Goal: Task Accomplishment & Management: Use online tool/utility

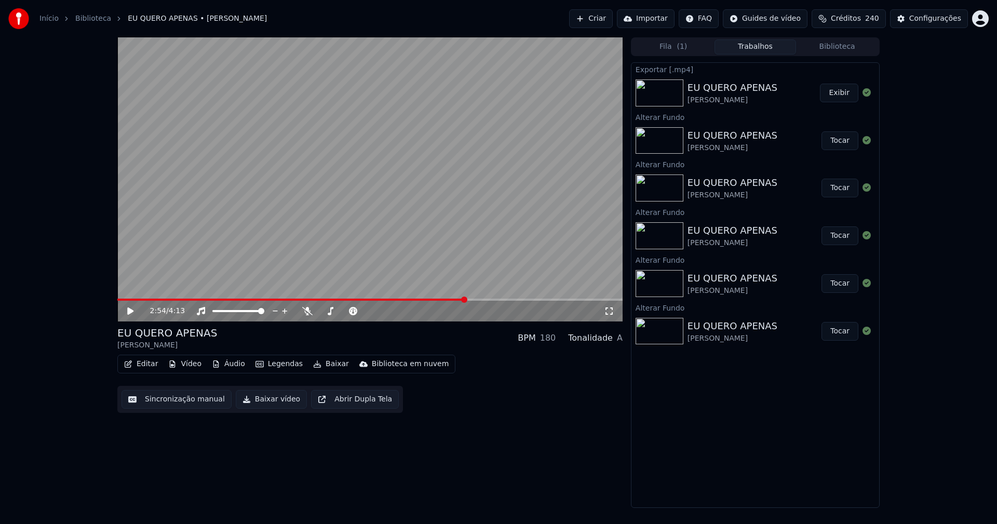
click at [188, 366] on button "Vídeo" at bounding box center [185, 364] width 42 height 15
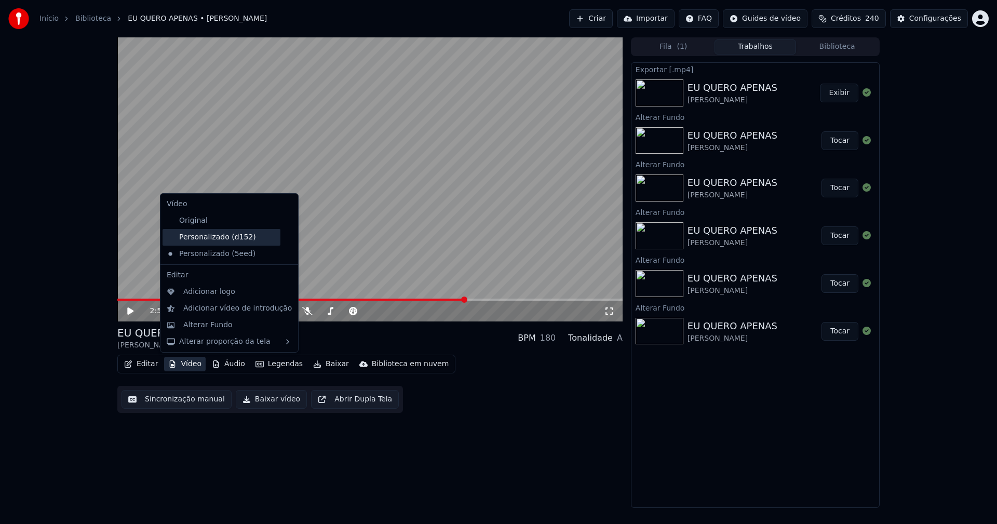
click at [232, 238] on div "Personalizado (d152)" at bounding box center [222, 237] width 118 height 17
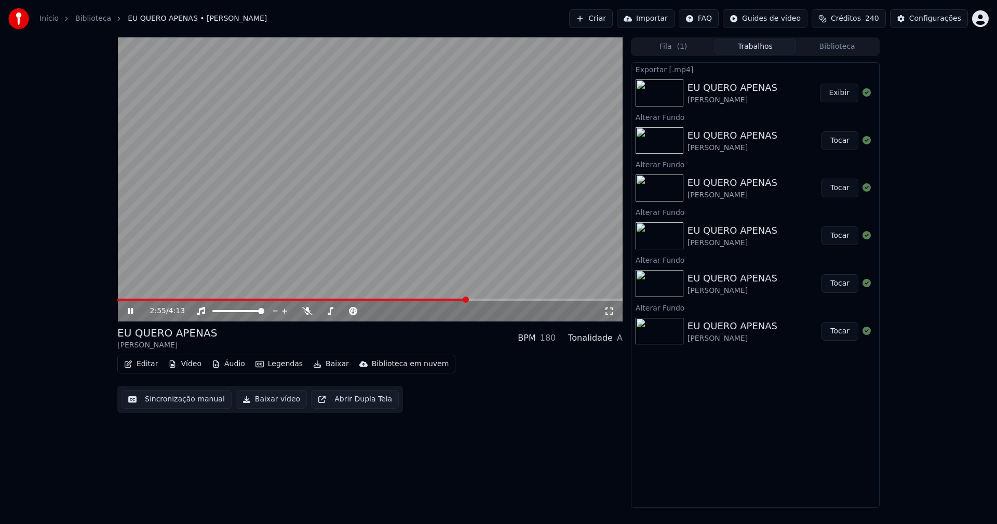
click at [131, 310] on icon at bounding box center [138, 311] width 24 height 8
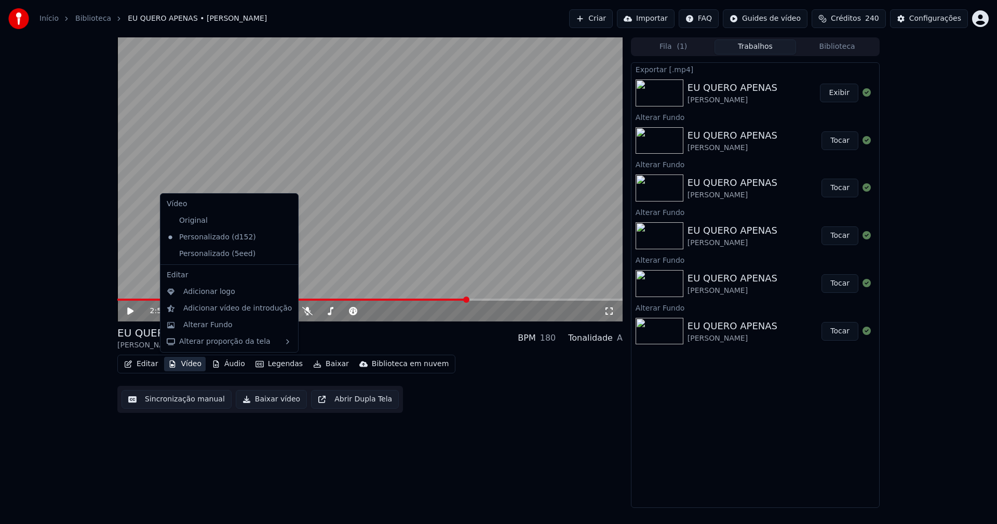
click at [188, 369] on button "Vídeo" at bounding box center [185, 364] width 42 height 15
click at [285, 256] on icon at bounding box center [288, 254] width 7 height 8
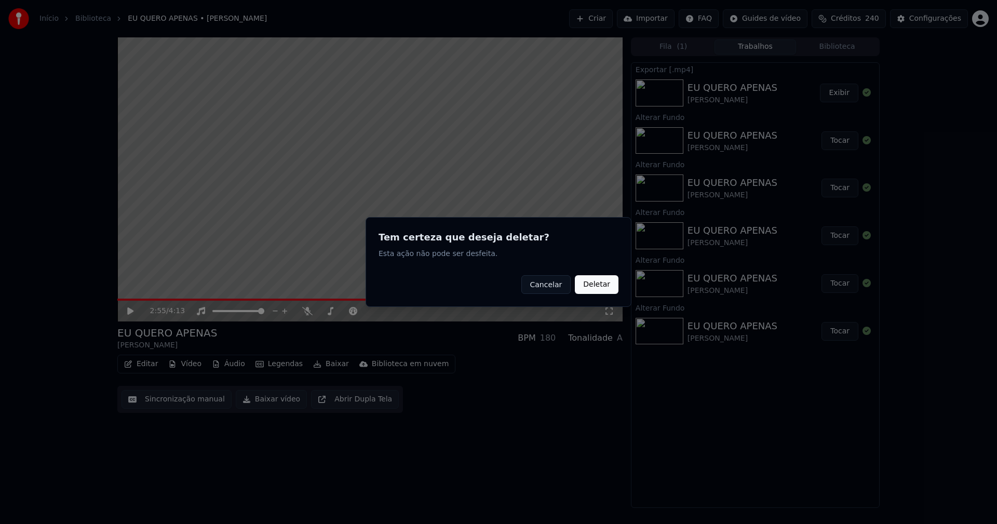
click at [598, 288] on button "Deletar" at bounding box center [597, 284] width 44 height 19
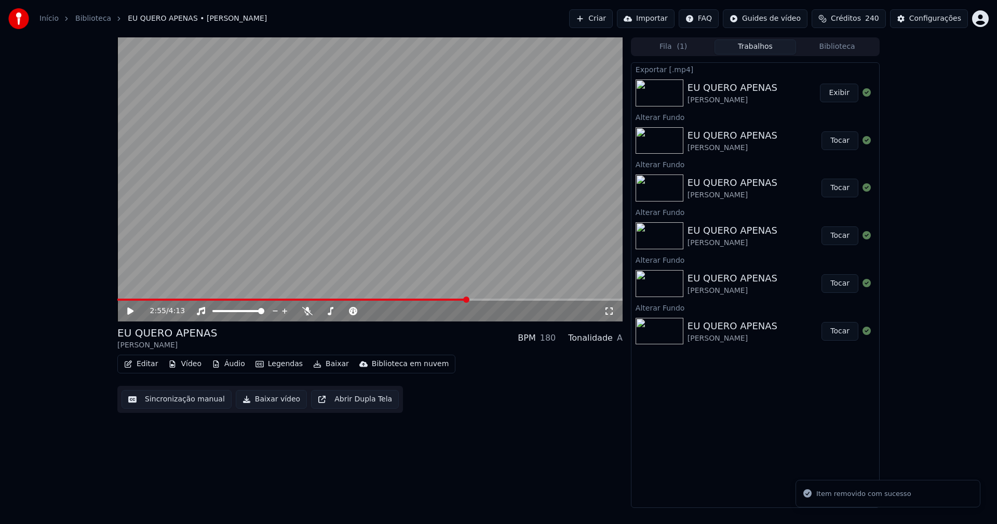
click at [193, 365] on button "Vídeo" at bounding box center [185, 364] width 42 height 15
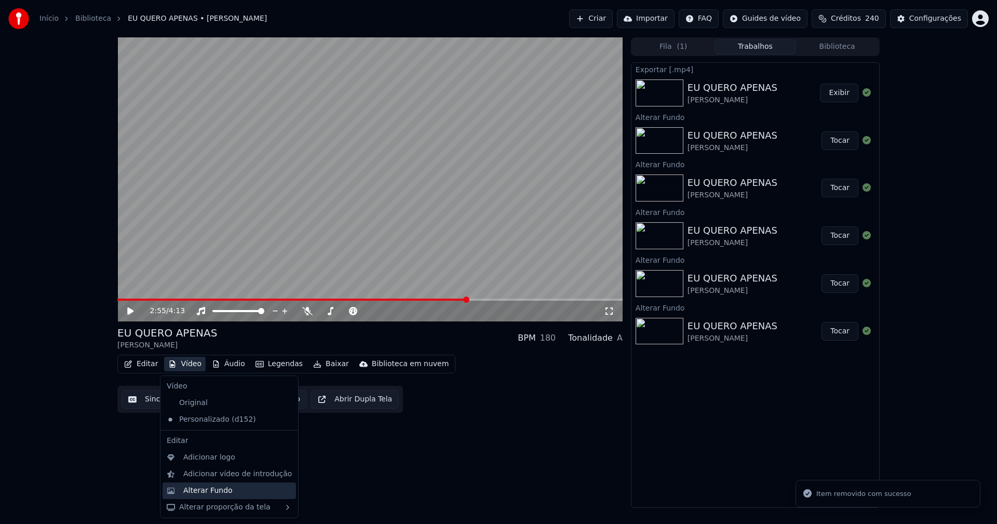
click at [217, 493] on div "Alterar Fundo" at bounding box center [207, 491] width 49 height 10
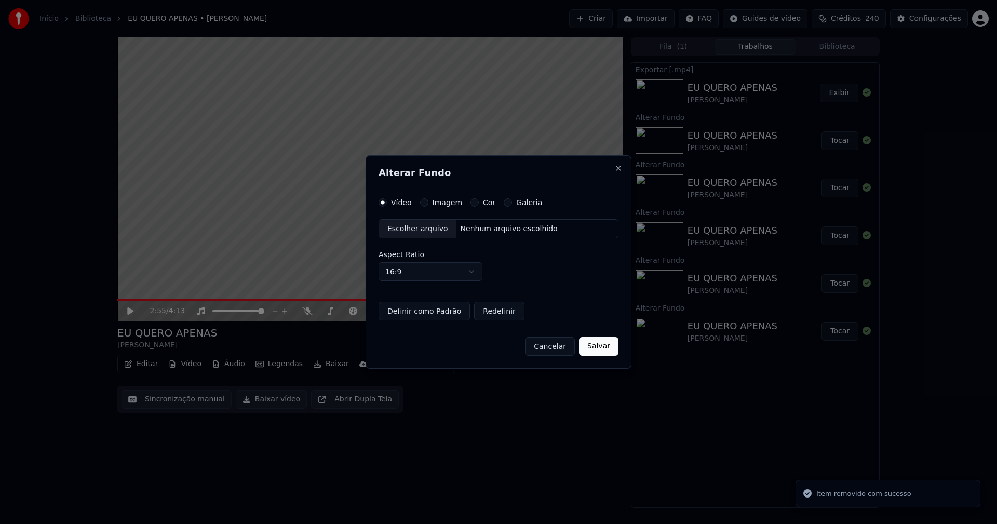
click at [413, 228] on div "Escolher arquivo" at bounding box center [417, 229] width 77 height 19
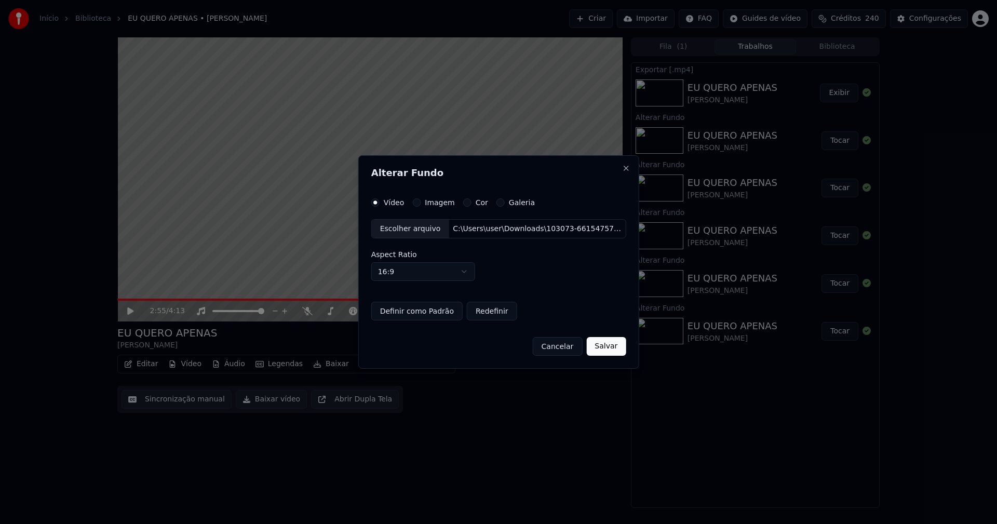
click at [599, 351] on button "Salvar" at bounding box center [605, 346] width 39 height 19
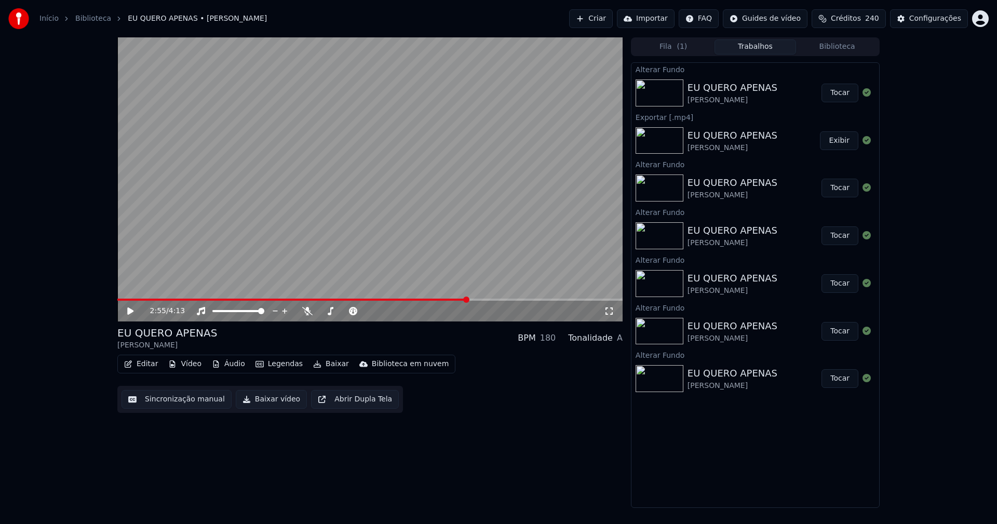
click at [131, 311] on icon at bounding box center [130, 311] width 6 height 7
click at [120, 298] on video at bounding box center [369, 179] width 505 height 284
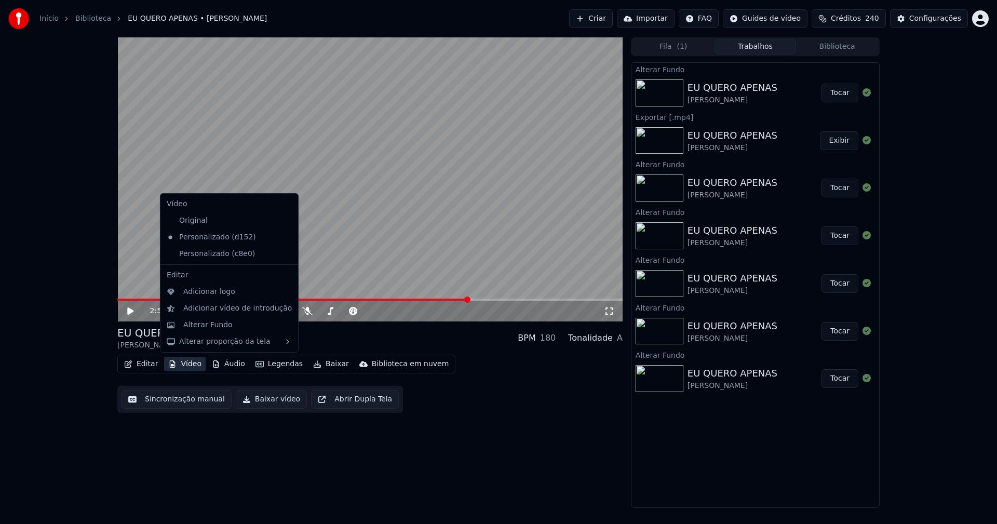
click at [182, 366] on button "Vídeo" at bounding box center [185, 364] width 42 height 15
click at [202, 256] on div "Personalizado (c8e0)" at bounding box center [222, 254] width 118 height 17
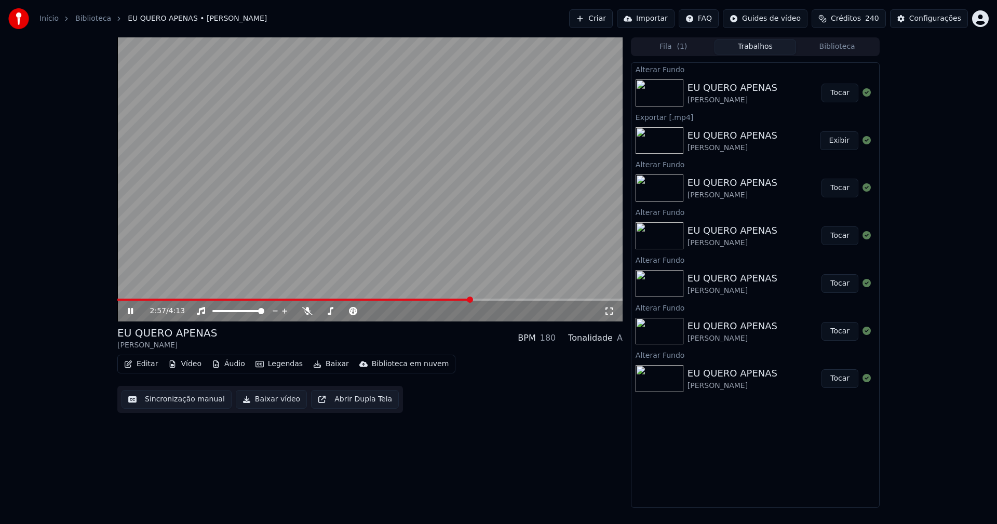
click at [609, 309] on icon at bounding box center [609, 311] width 10 height 8
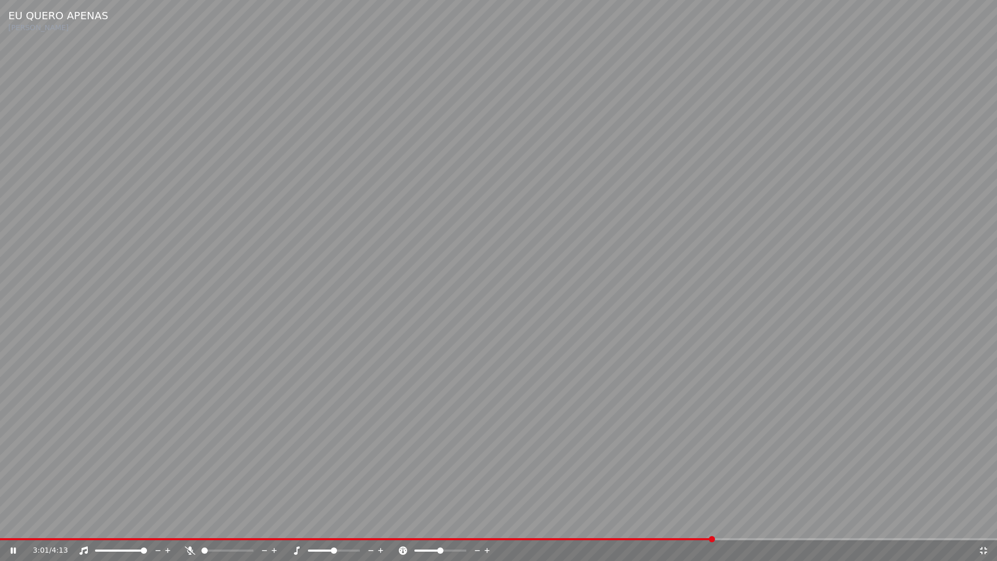
click at [984, 524] on icon at bounding box center [984, 550] width 10 height 8
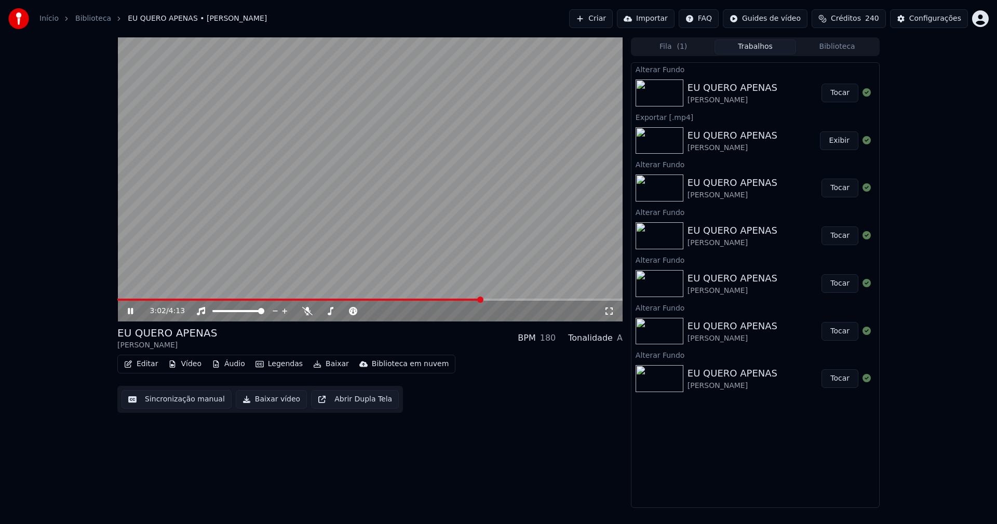
click at [127, 310] on icon at bounding box center [138, 311] width 24 height 8
click at [188, 363] on button "Vídeo" at bounding box center [185, 364] width 42 height 15
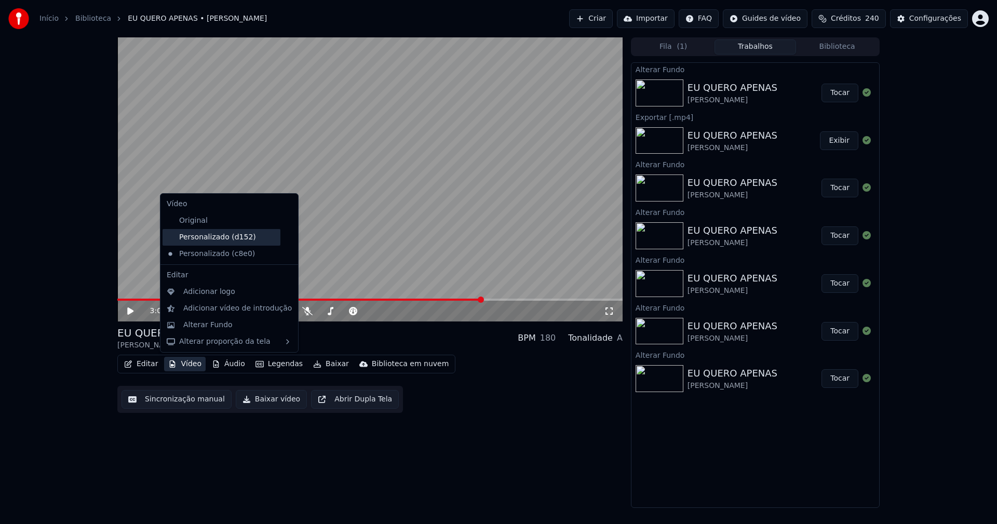
click at [215, 237] on div "Personalizado (d152)" at bounding box center [222, 237] width 118 height 17
click at [190, 368] on button "Vídeo" at bounding box center [185, 364] width 42 height 15
click at [285, 254] on icon at bounding box center [288, 254] width 7 height 8
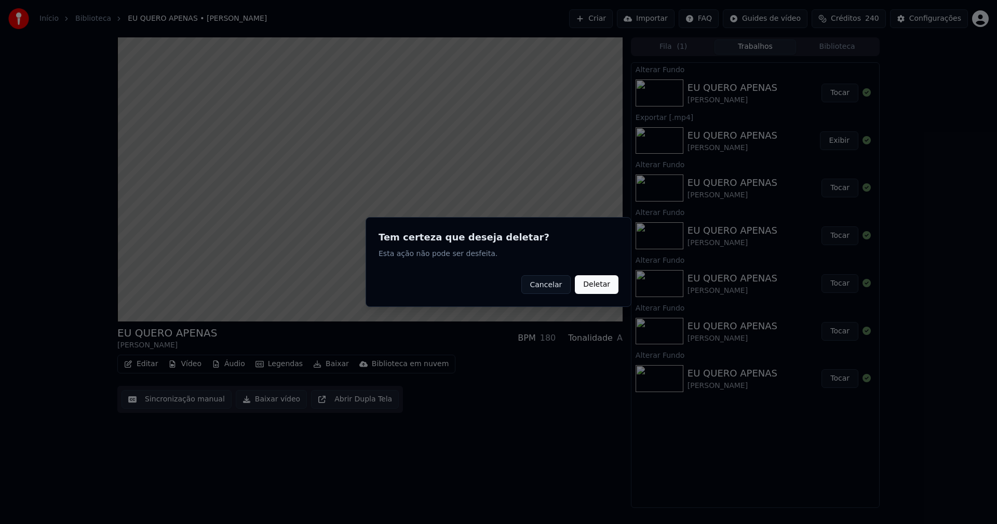
click at [604, 285] on button "Deletar" at bounding box center [597, 284] width 44 height 19
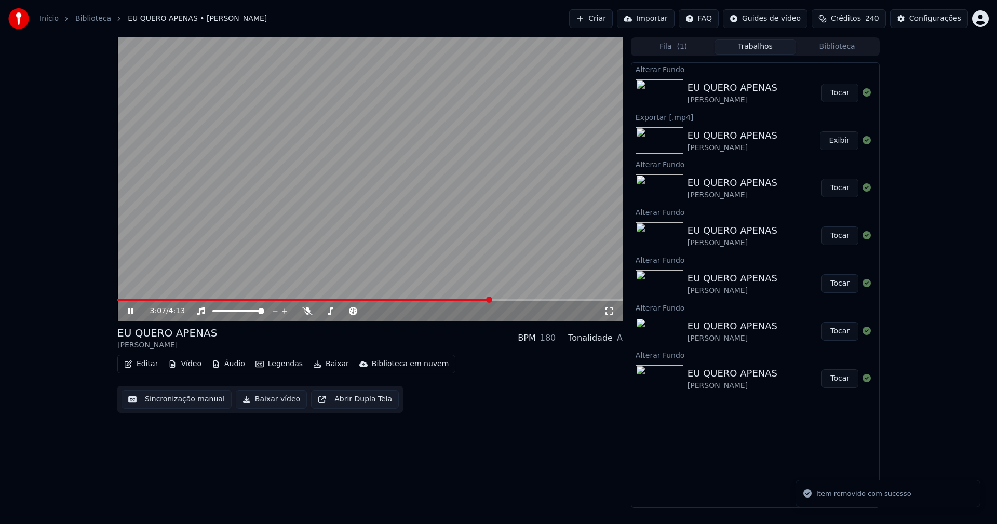
click at [188, 364] on button "Vídeo" at bounding box center [185, 364] width 42 height 15
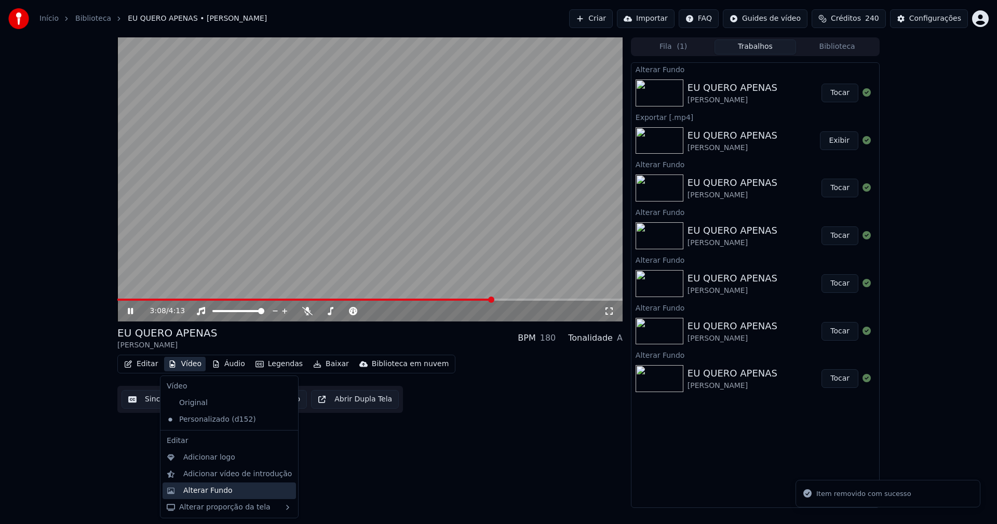
click at [216, 491] on div "Alterar Fundo" at bounding box center [207, 491] width 49 height 10
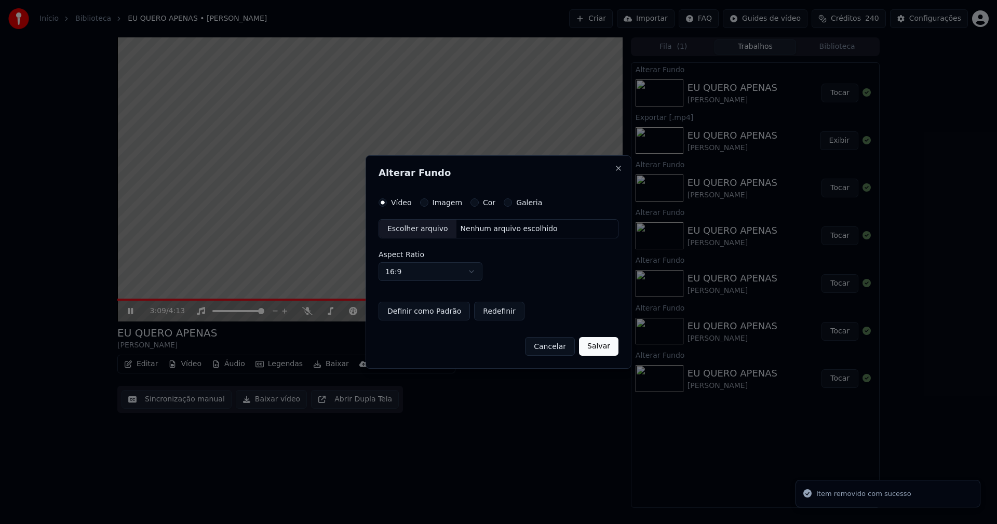
click at [419, 230] on div "Escolher arquivo" at bounding box center [417, 229] width 77 height 19
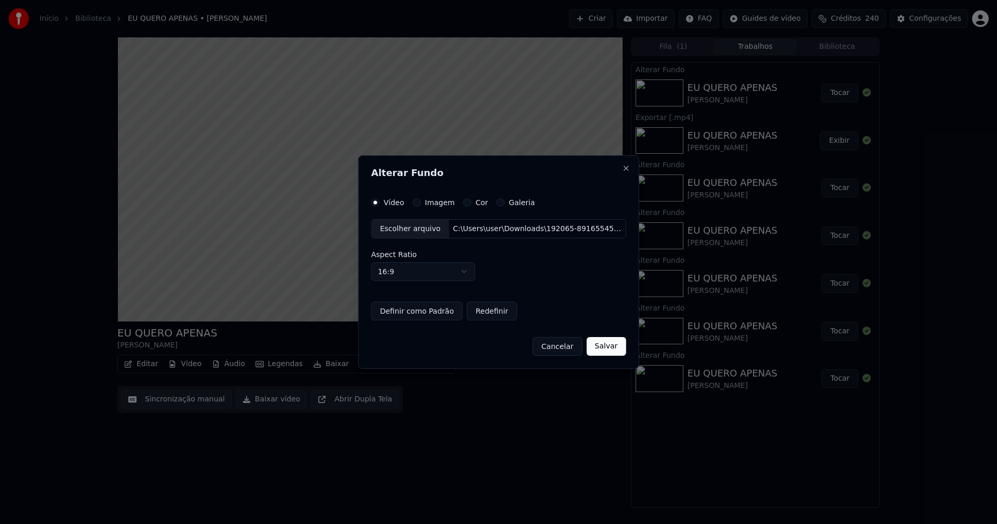
click at [606, 349] on button "Salvar" at bounding box center [605, 346] width 39 height 19
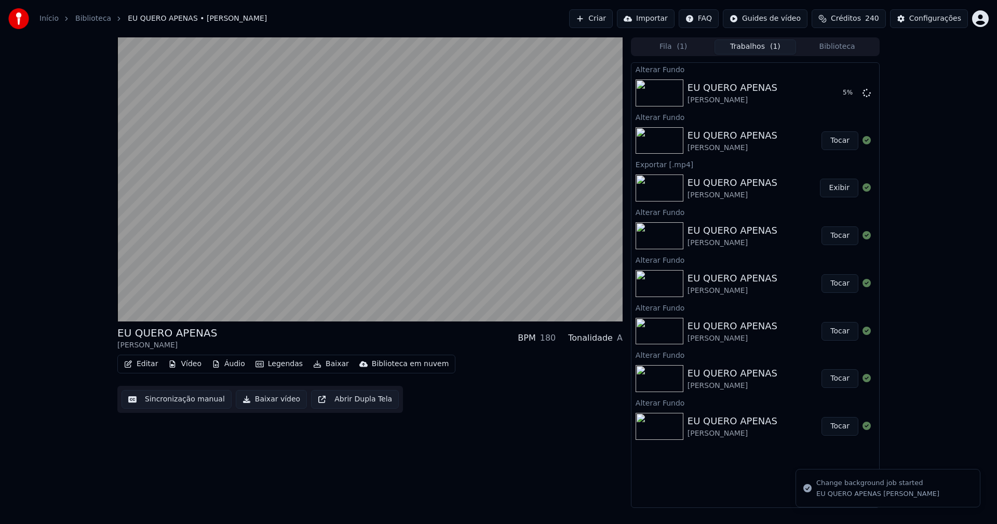
click at [184, 363] on button "Vídeo" at bounding box center [185, 364] width 42 height 15
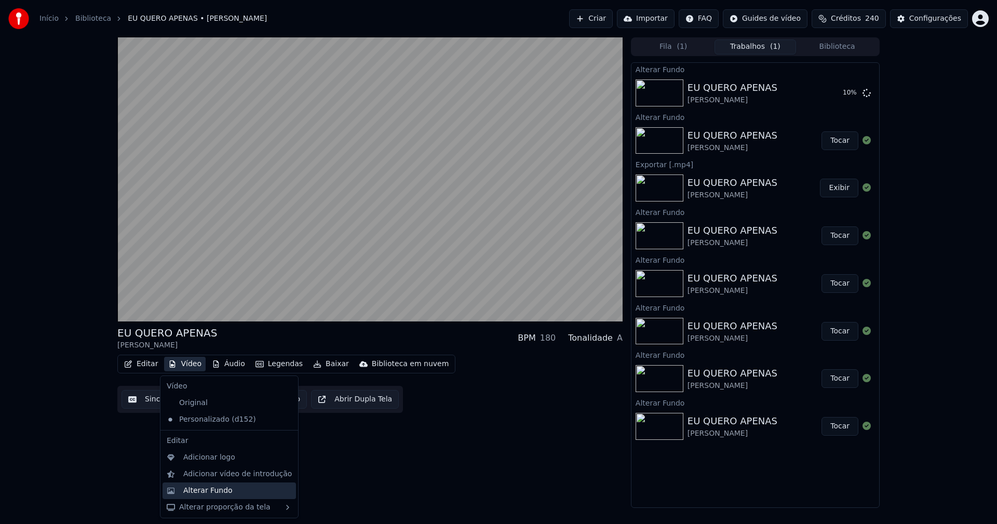
click at [218, 489] on div "Alterar Fundo" at bounding box center [207, 491] width 49 height 10
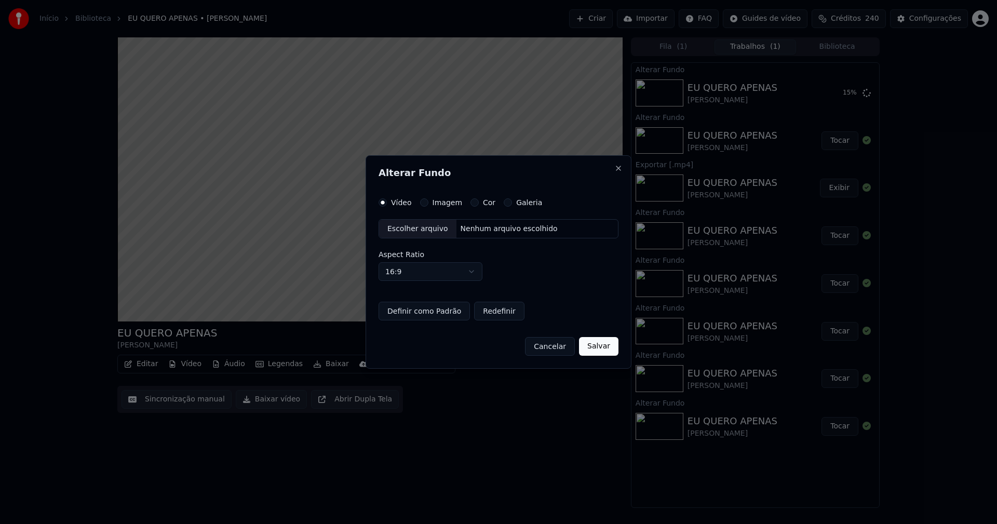
click at [426, 228] on div "Escolher arquivo" at bounding box center [417, 229] width 77 height 19
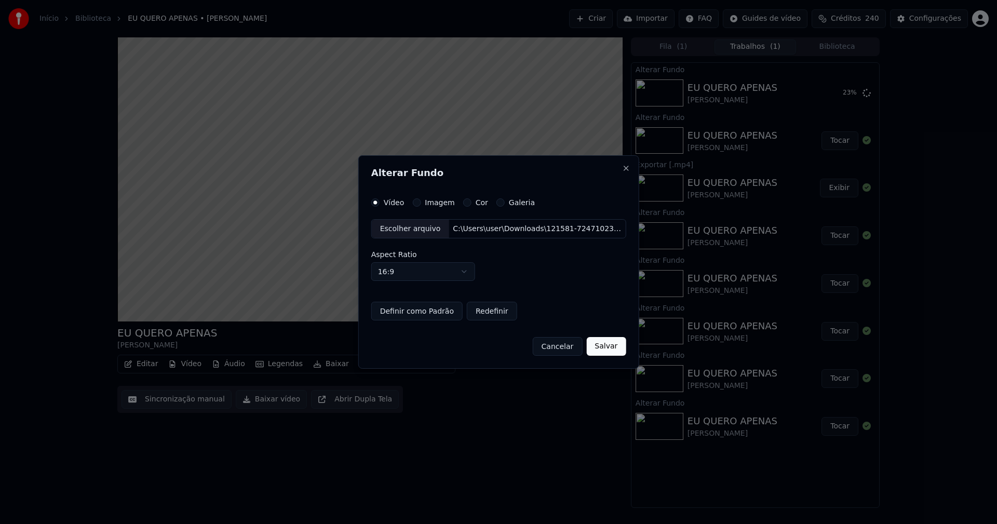
click at [607, 351] on button "Salvar" at bounding box center [605, 346] width 39 height 19
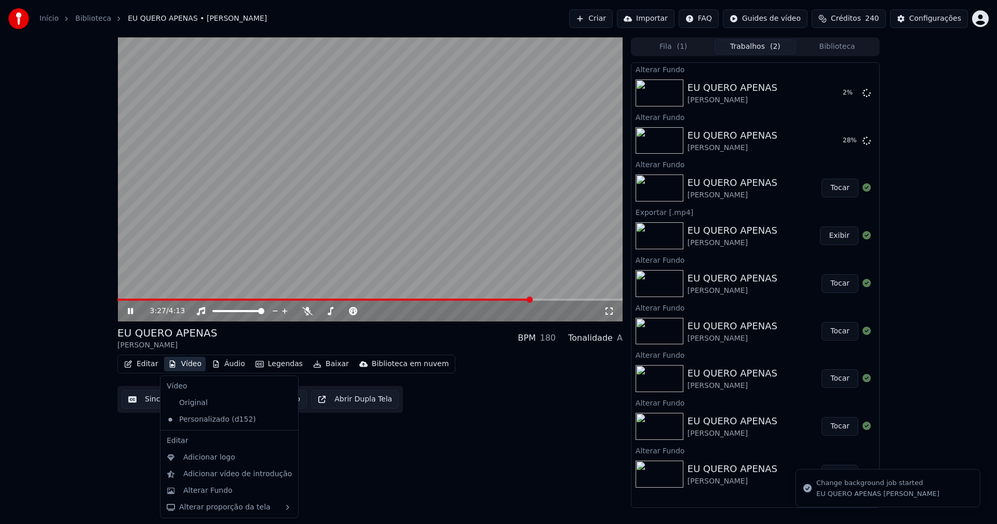
click at [186, 362] on button "Vídeo" at bounding box center [185, 364] width 42 height 15
click at [210, 489] on div "Alterar Fundo" at bounding box center [207, 491] width 49 height 10
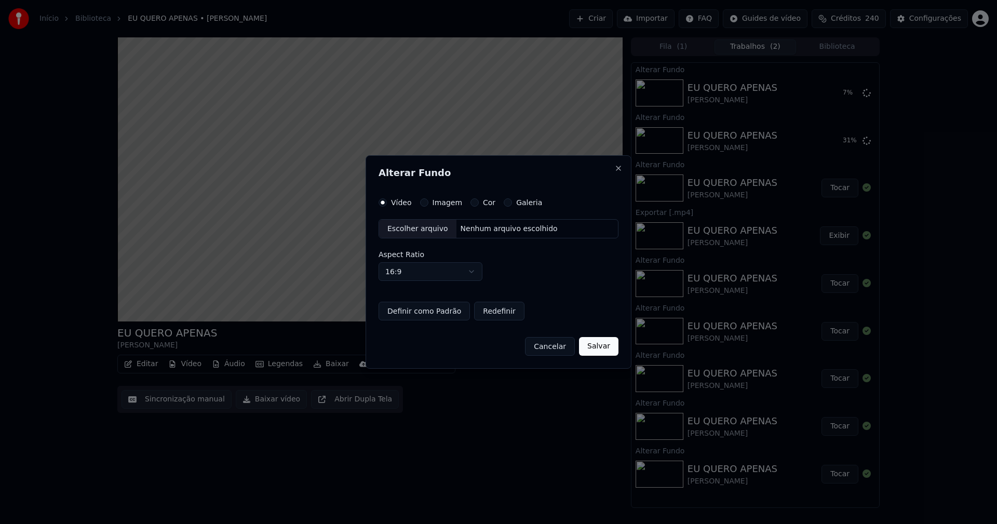
click at [422, 228] on div "Escolher arquivo" at bounding box center [417, 229] width 77 height 19
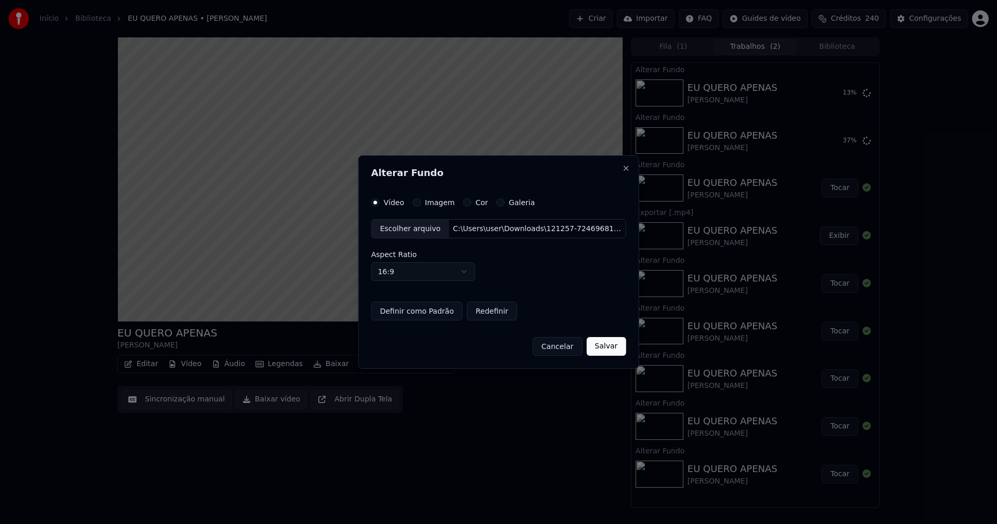
click at [601, 350] on button "Salvar" at bounding box center [605, 346] width 39 height 19
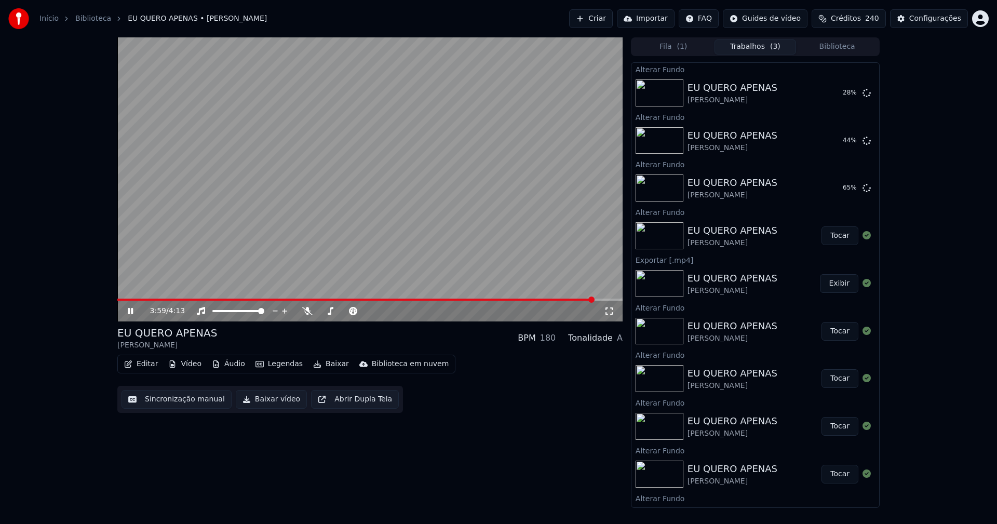
click at [122, 299] on span at bounding box center [355, 300] width 477 height 2
click at [186, 366] on button "Vídeo" at bounding box center [185, 364] width 42 height 15
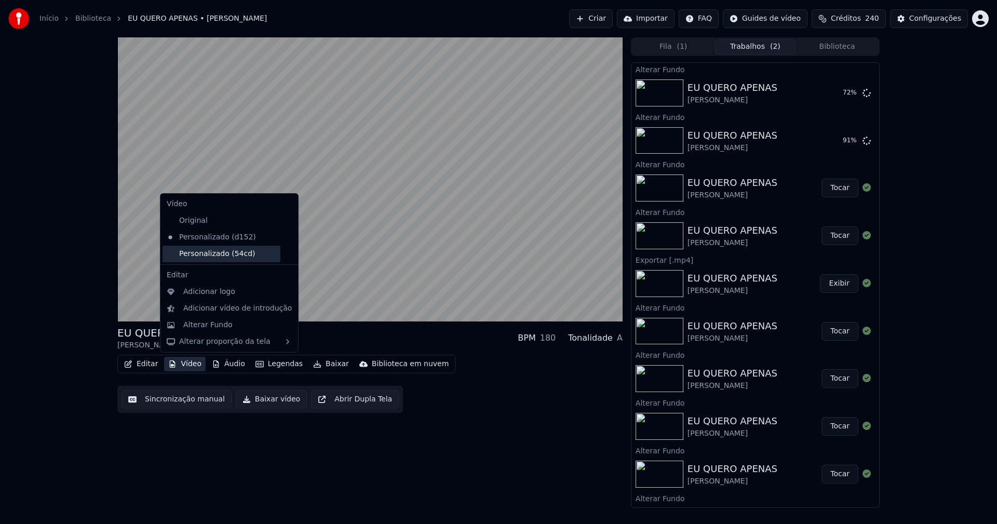
click at [172, 255] on div "Personalizado (54cd)" at bounding box center [222, 254] width 118 height 17
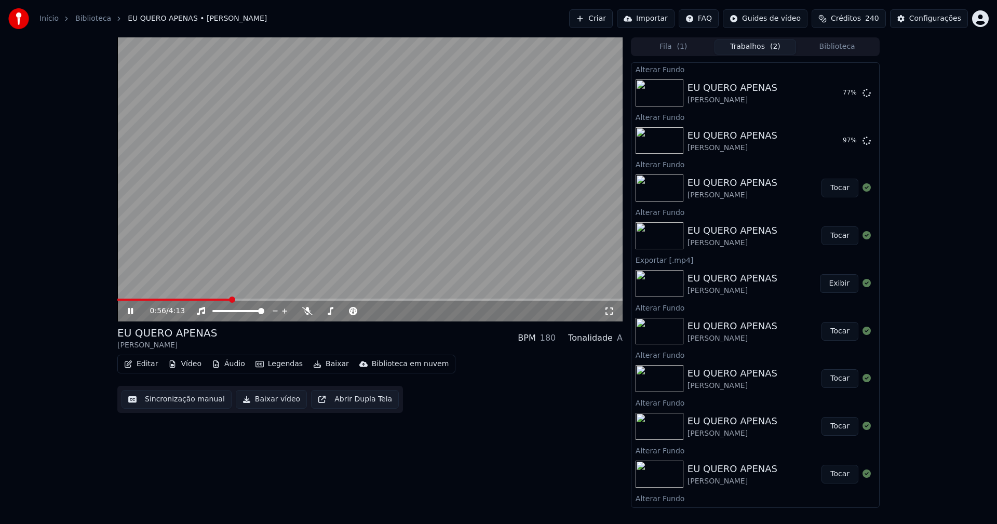
click at [611, 310] on icon at bounding box center [609, 311] width 10 height 8
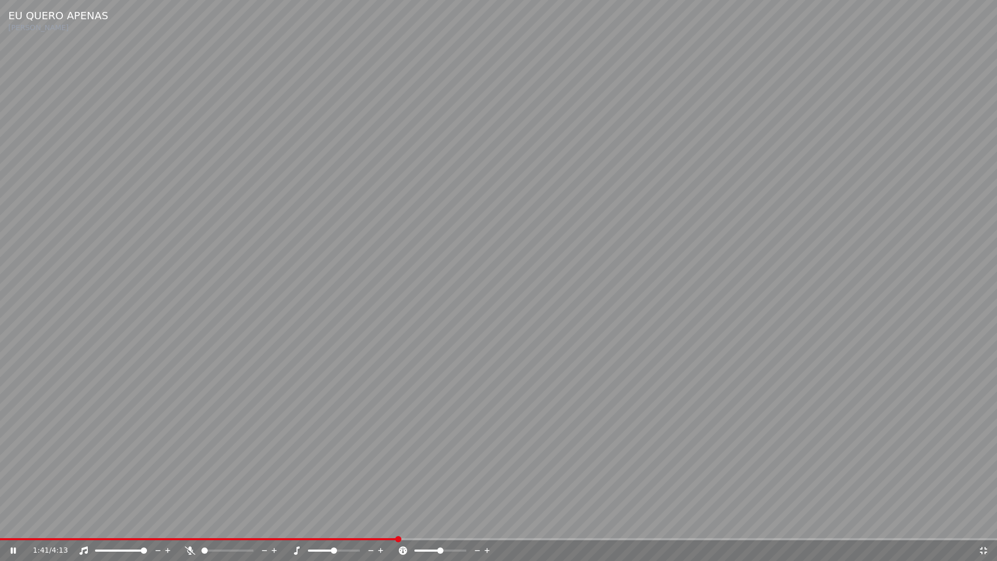
click at [985, 524] on icon at bounding box center [983, 550] width 7 height 7
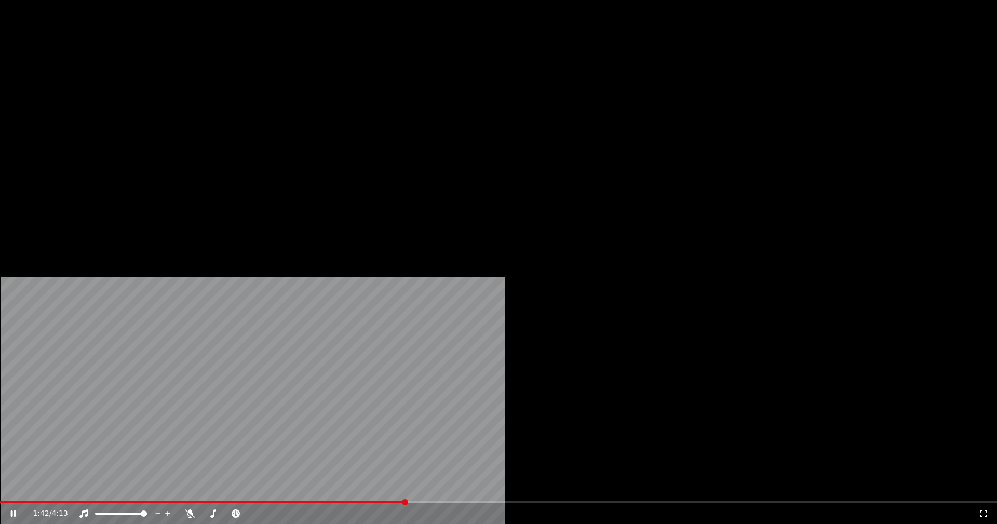
click at [190, 87] on button "Vídeo" at bounding box center [185, 80] width 42 height 15
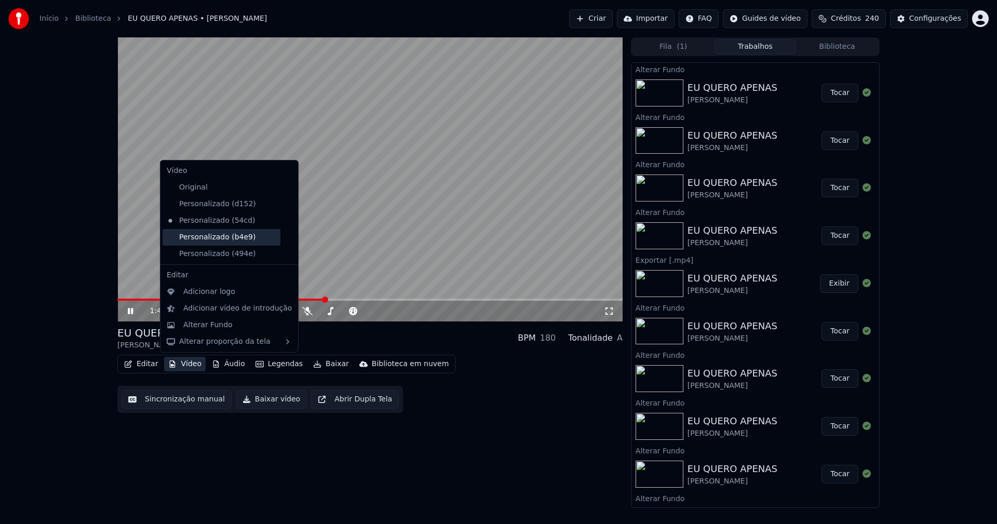
click at [192, 237] on div "Personalizado (b4e9)" at bounding box center [222, 237] width 118 height 17
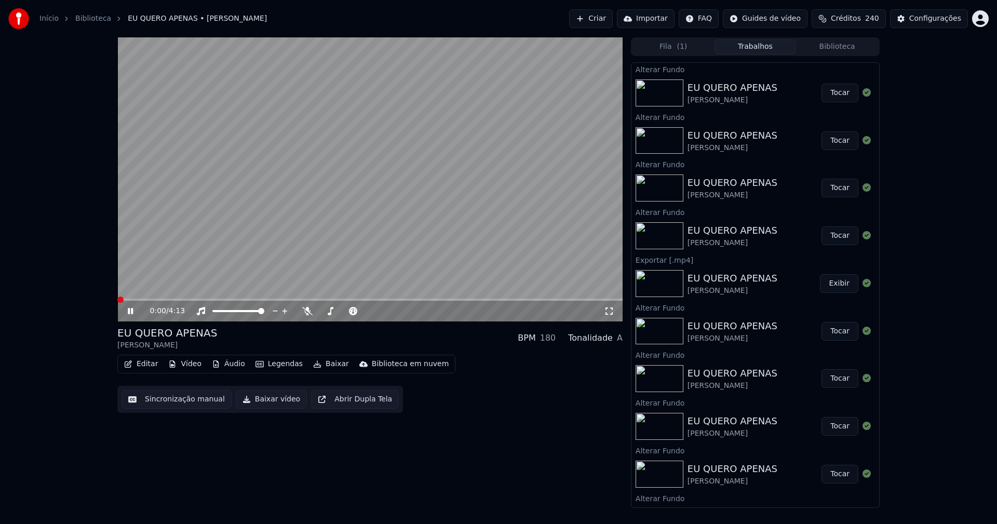
click at [609, 313] on icon at bounding box center [609, 311] width 10 height 8
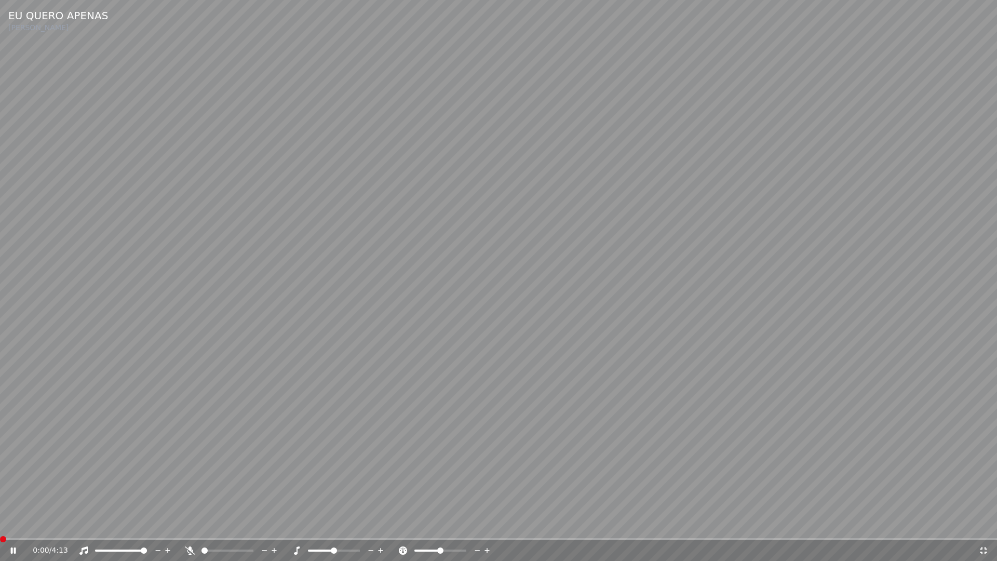
click at [0, 524] on span at bounding box center [0, 539] width 0 height 2
click at [987, 524] on icon at bounding box center [984, 550] width 10 height 8
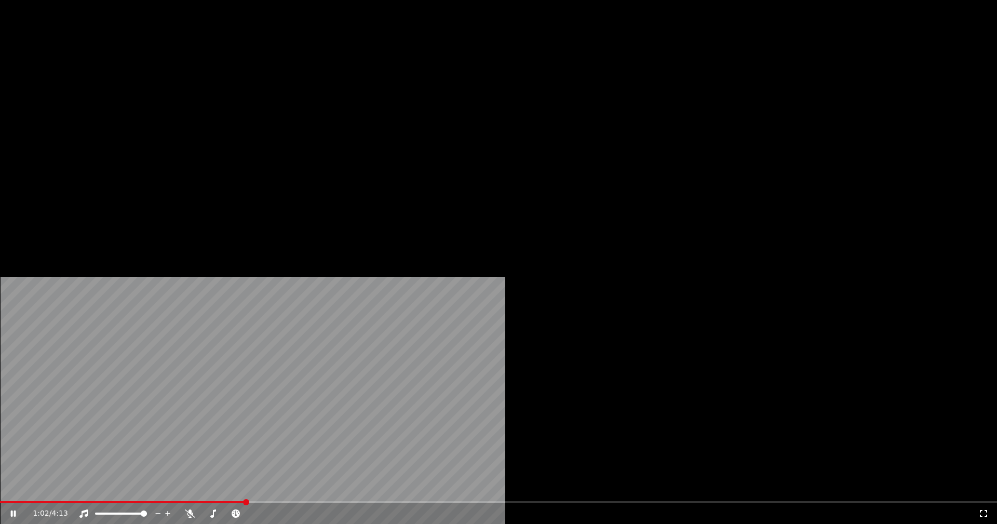
click at [191, 87] on button "Vídeo" at bounding box center [185, 80] width 42 height 15
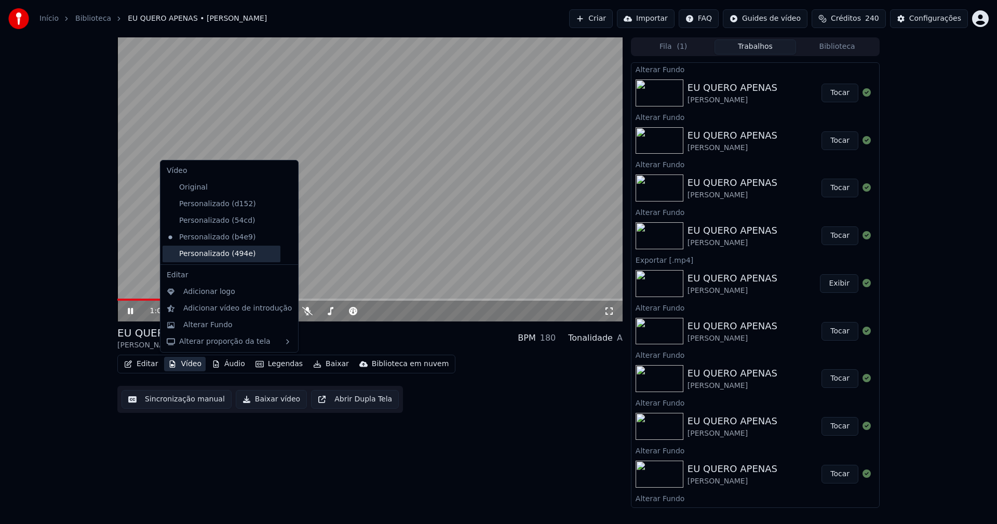
click at [192, 254] on div "Personalizado (494e)" at bounding box center [222, 254] width 118 height 17
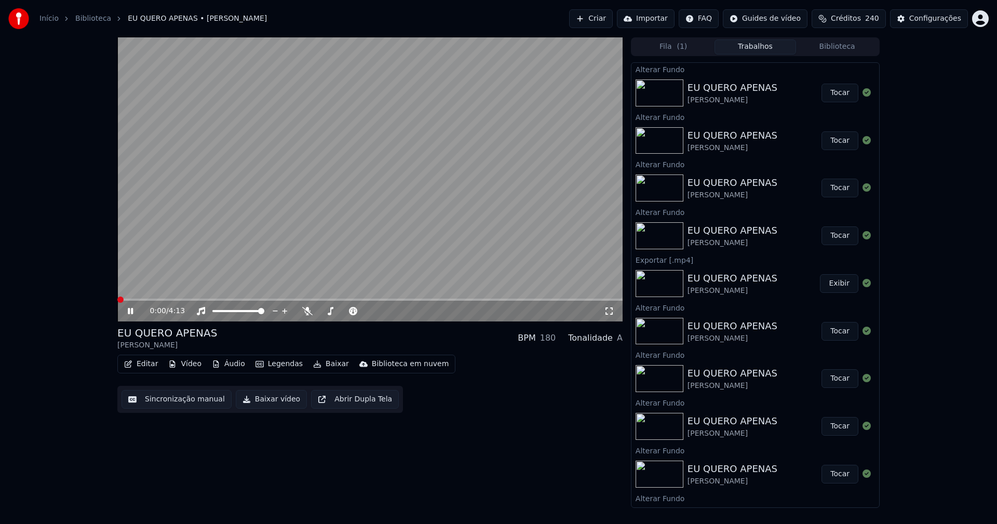
click at [609, 309] on icon at bounding box center [609, 311] width 10 height 8
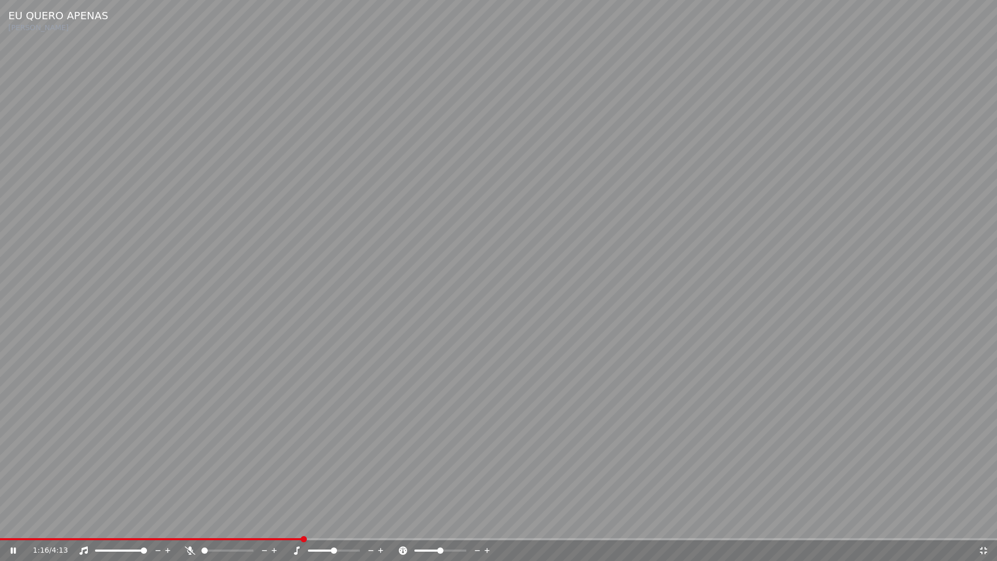
click at [986, 524] on icon at bounding box center [983, 550] width 7 height 7
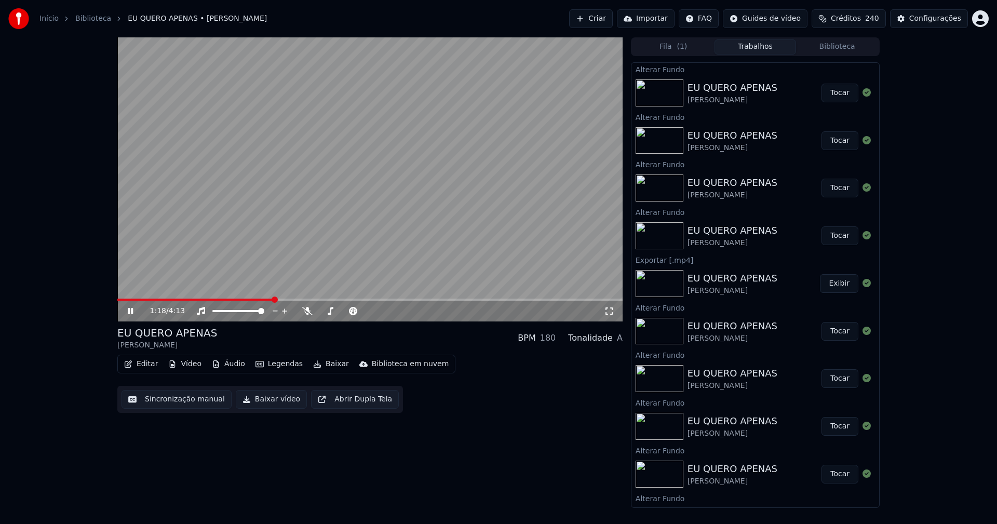
drag, startPoint x: 130, startPoint y: 313, endPoint x: 131, endPoint y: 172, distance: 141.3
click at [130, 313] on icon at bounding box center [130, 311] width 5 height 6
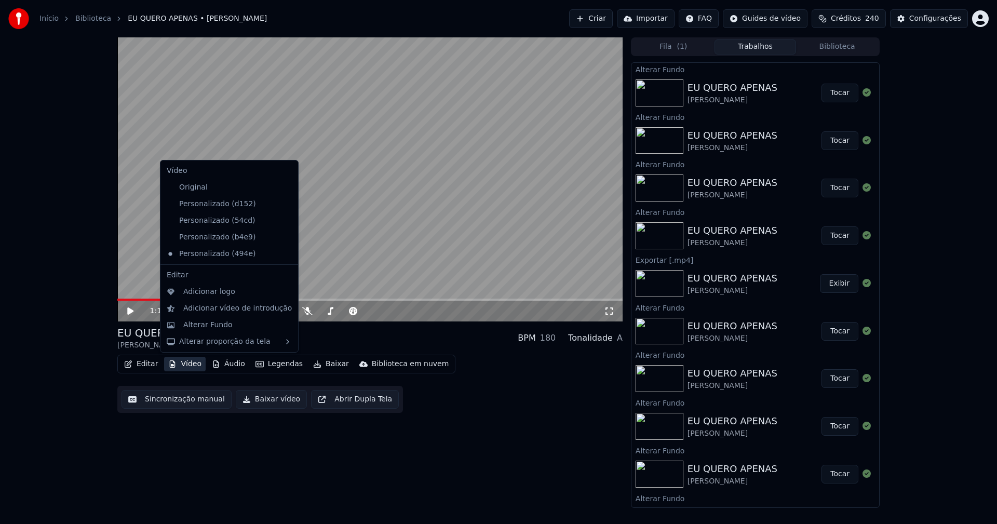
click at [183, 367] on button "Vídeo" at bounding box center [185, 364] width 42 height 15
click at [225, 205] on div "Personalizado (d152)" at bounding box center [222, 204] width 118 height 17
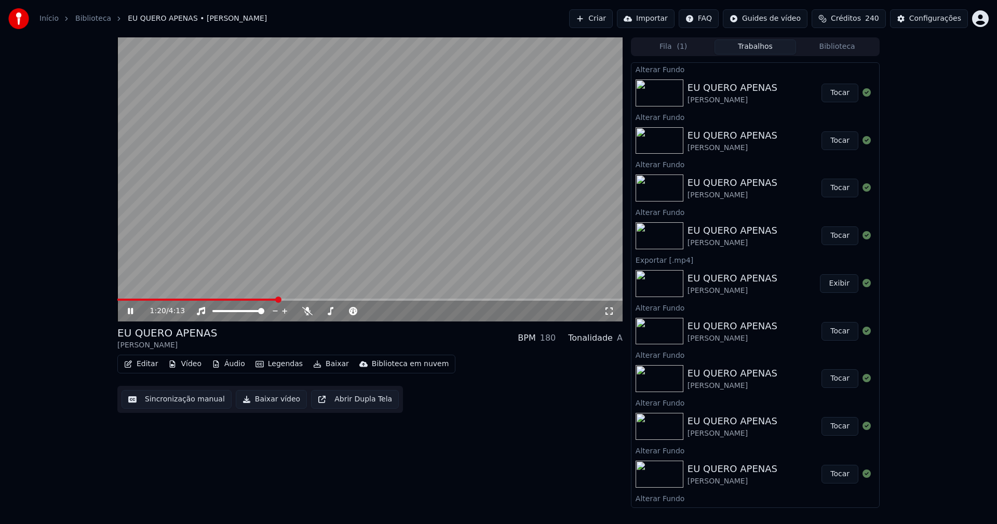
click at [128, 308] on icon at bounding box center [138, 311] width 24 height 8
click at [181, 364] on button "Vídeo" at bounding box center [185, 364] width 42 height 15
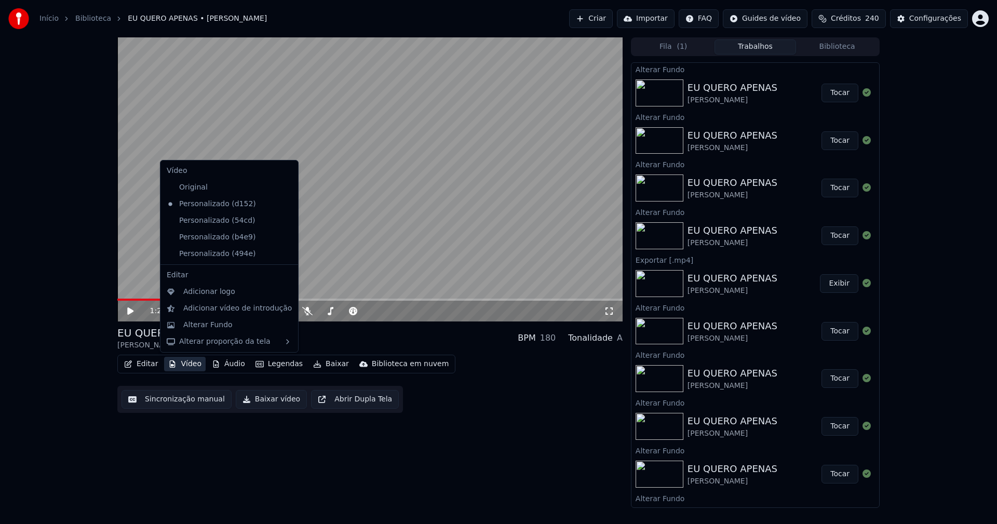
click at [285, 254] on icon at bounding box center [290, 254] width 11 height 8
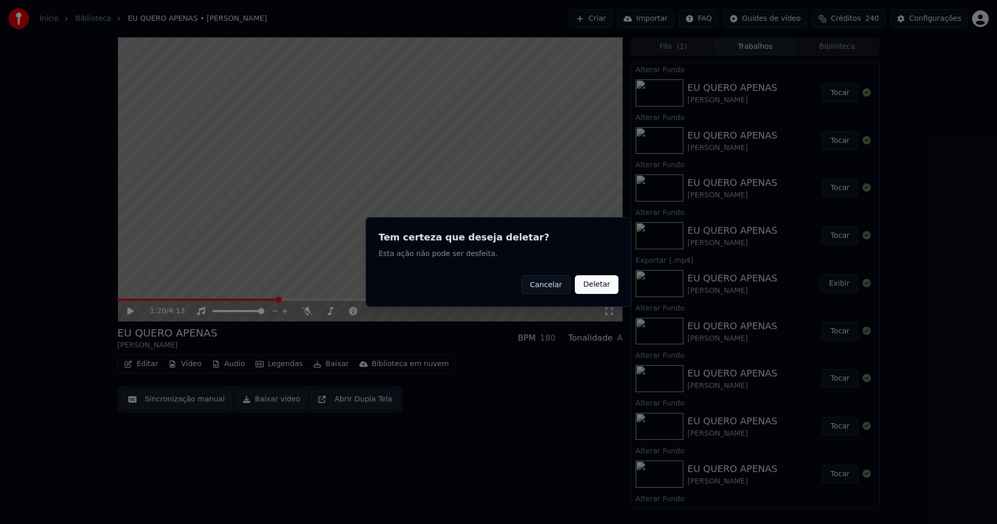
click at [600, 289] on button "Deletar" at bounding box center [597, 284] width 44 height 19
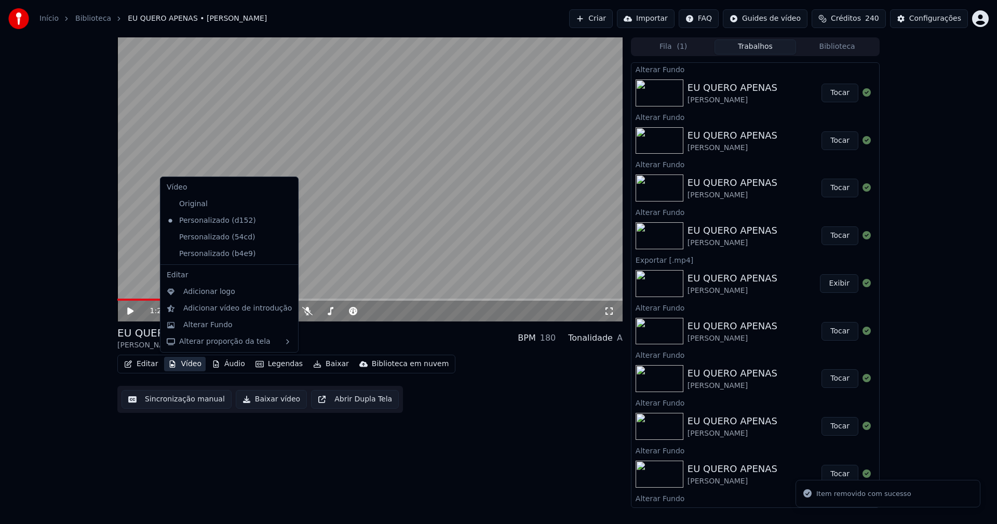
click at [188, 362] on button "Vídeo" at bounding box center [185, 364] width 42 height 15
click at [197, 327] on div "Alterar Fundo" at bounding box center [207, 325] width 49 height 10
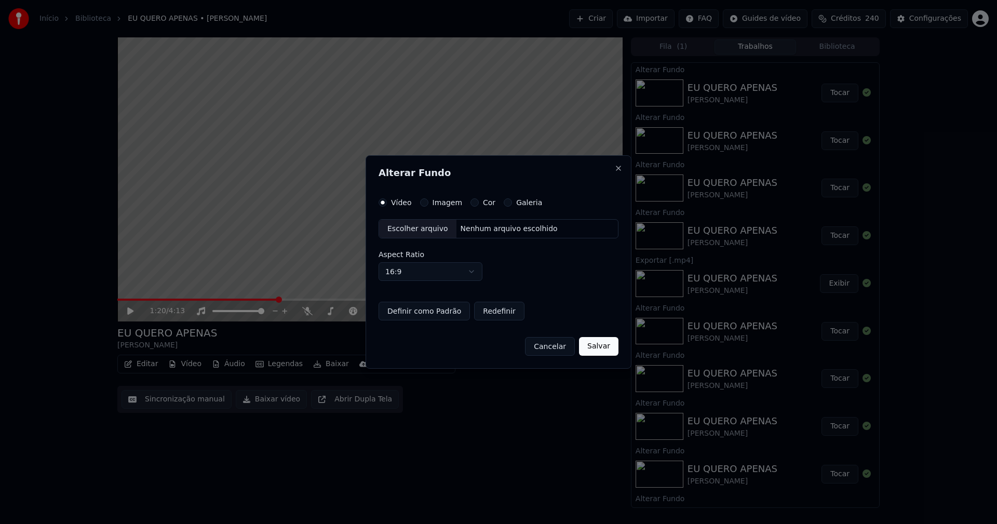
click at [400, 224] on div "Escolher arquivo" at bounding box center [417, 229] width 77 height 19
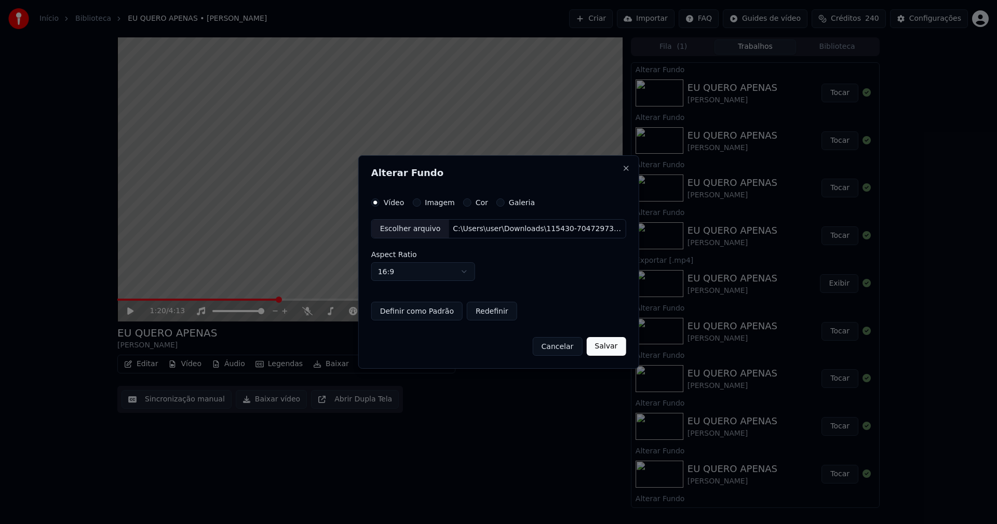
click at [606, 344] on button "Salvar" at bounding box center [605, 346] width 39 height 19
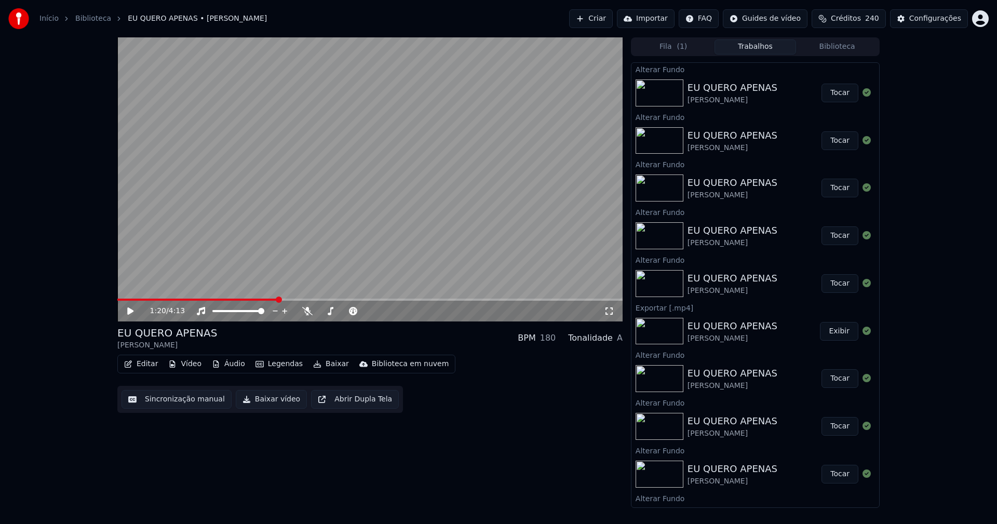
click at [835, 98] on button "Tocar" at bounding box center [840, 93] width 37 height 19
click at [609, 313] on icon at bounding box center [609, 311] width 10 height 8
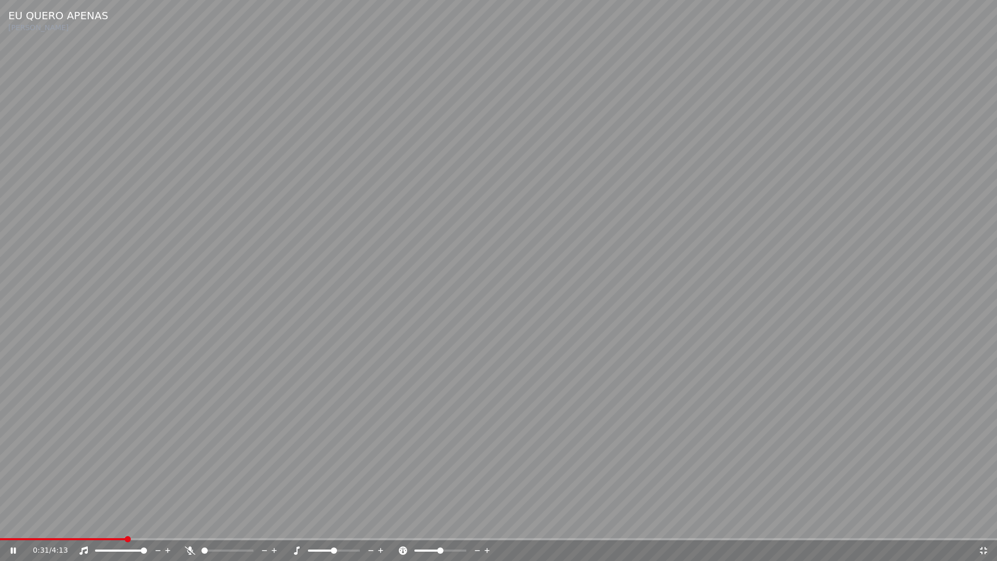
click at [984, 524] on icon at bounding box center [984, 550] width 10 height 8
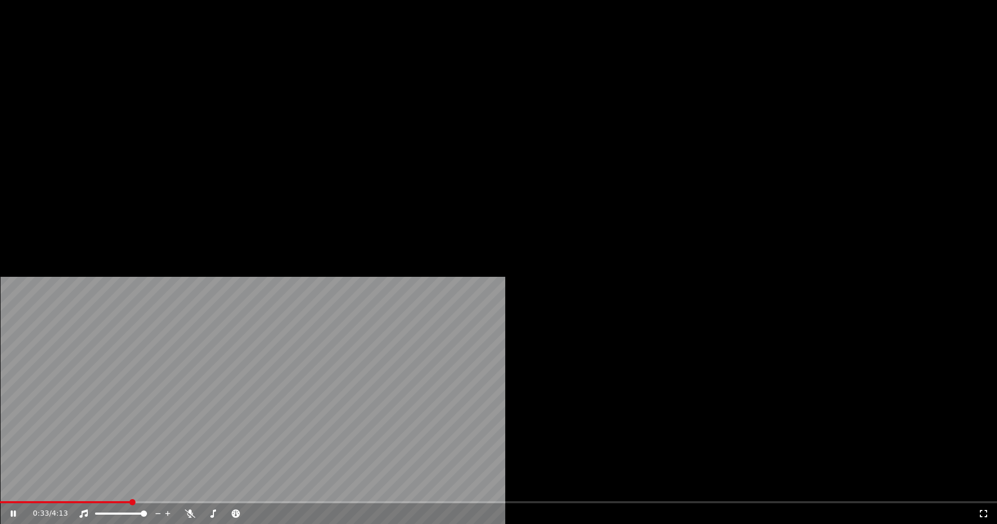
click at [188, 87] on button "Vídeo" at bounding box center [185, 80] width 42 height 15
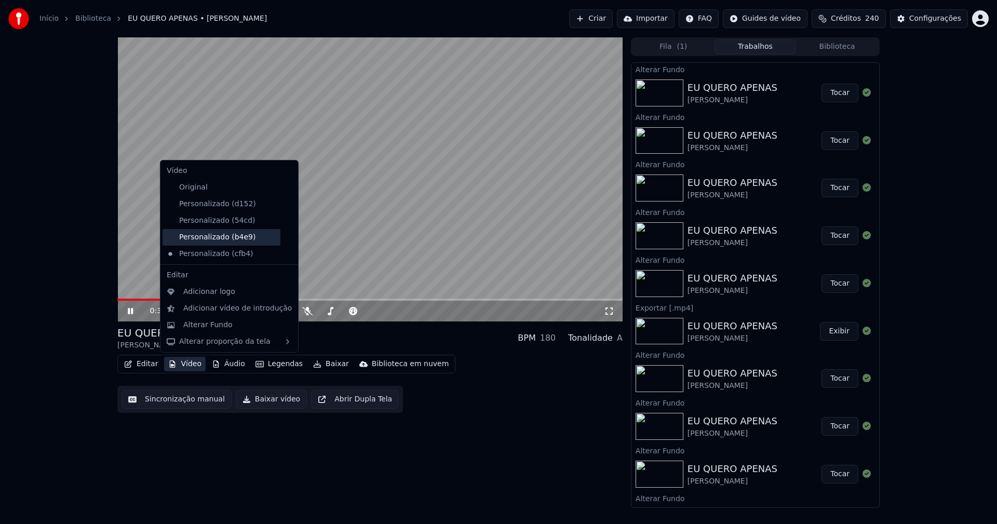
click at [204, 238] on div "Personalizado (b4e9)" at bounding box center [222, 237] width 118 height 17
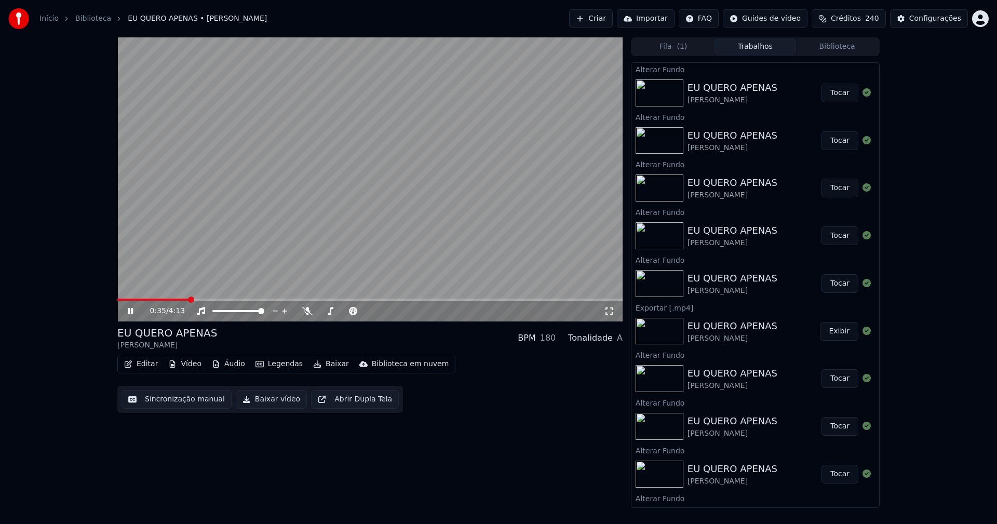
click at [610, 313] on icon at bounding box center [609, 311] width 10 height 8
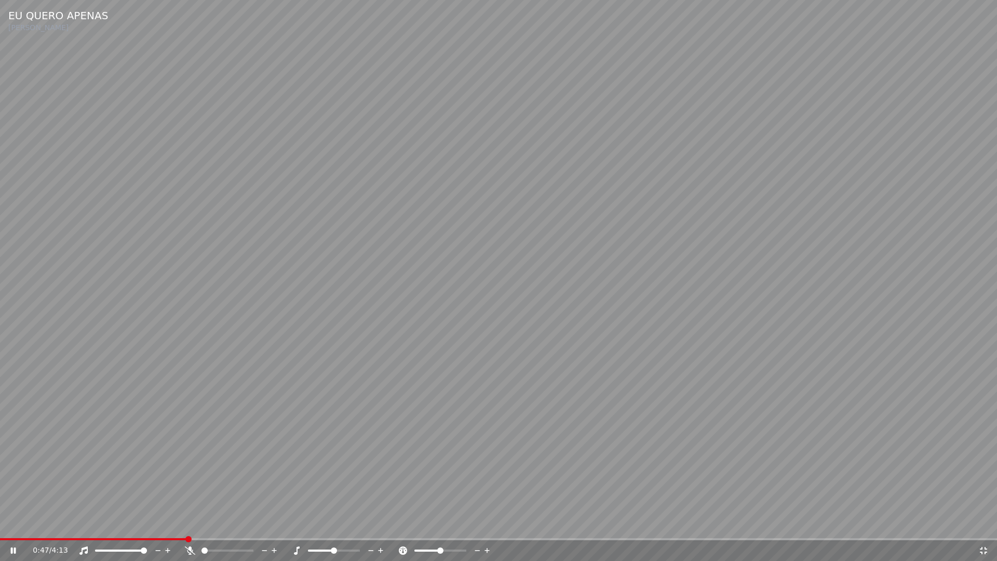
click at [982, 524] on icon at bounding box center [983, 550] width 7 height 7
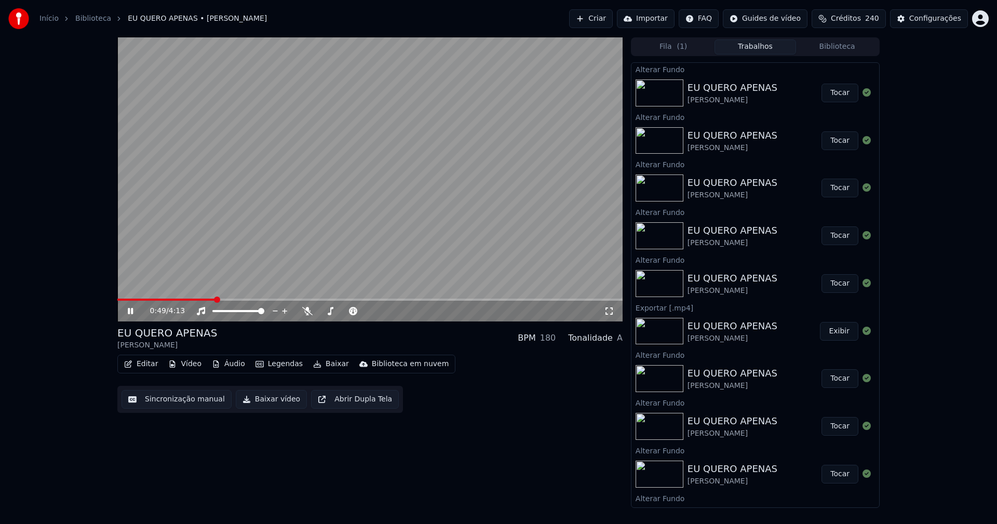
click at [275, 401] on button "Baixar vídeo" at bounding box center [271, 399] width 71 height 19
click at [131, 313] on icon at bounding box center [130, 311] width 5 height 6
click at [189, 365] on button "Vídeo" at bounding box center [185, 364] width 42 height 15
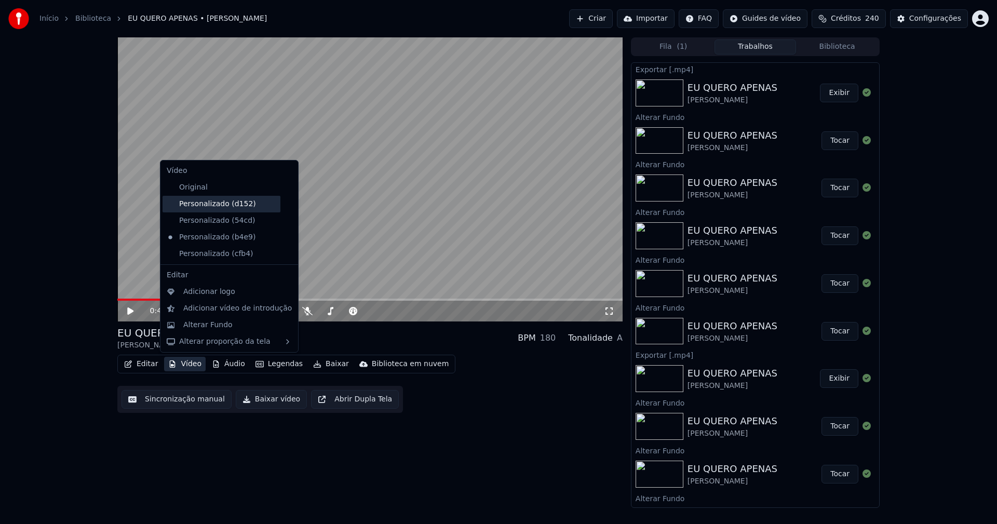
click at [232, 204] on div "Personalizado (d152)" at bounding box center [222, 204] width 118 height 17
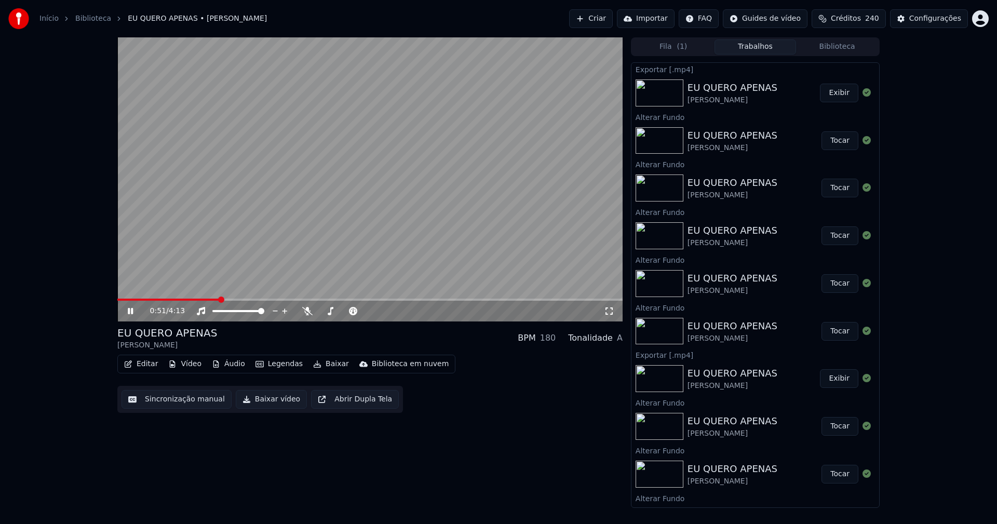
click at [129, 310] on icon at bounding box center [130, 311] width 5 height 6
click at [185, 362] on button "Vídeo" at bounding box center [185, 364] width 42 height 15
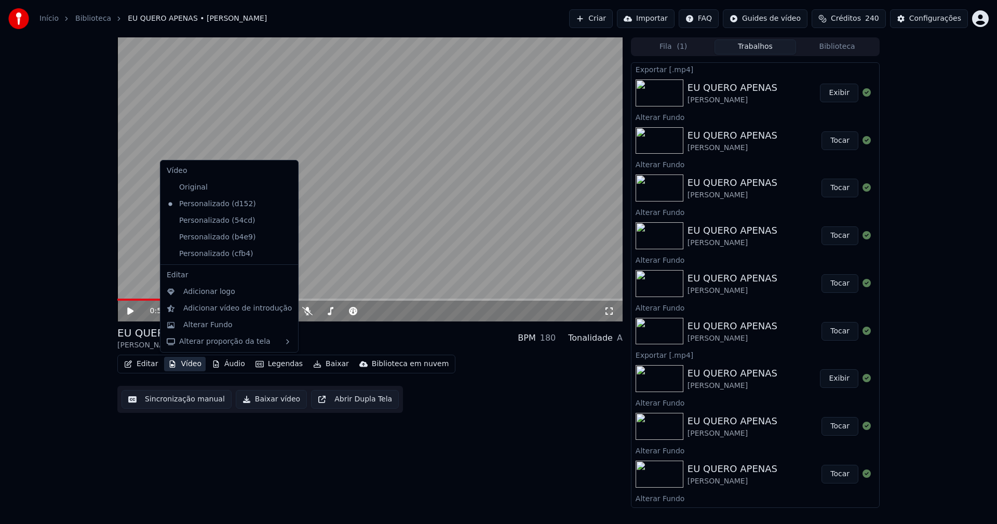
click at [285, 220] on icon at bounding box center [288, 221] width 7 height 8
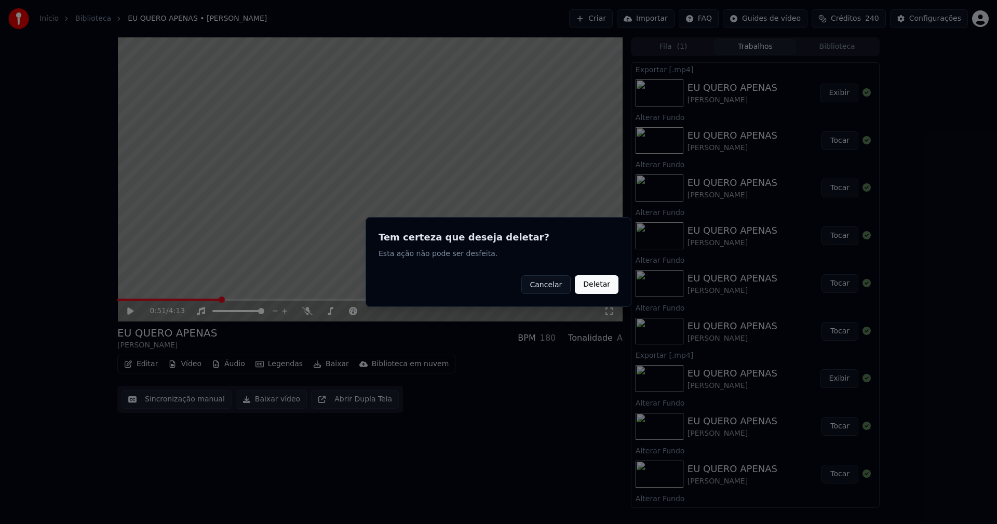
drag, startPoint x: 603, startPoint y: 283, endPoint x: 332, endPoint y: 271, distance: 271.4
click at [602, 283] on button "Deletar" at bounding box center [597, 284] width 44 height 19
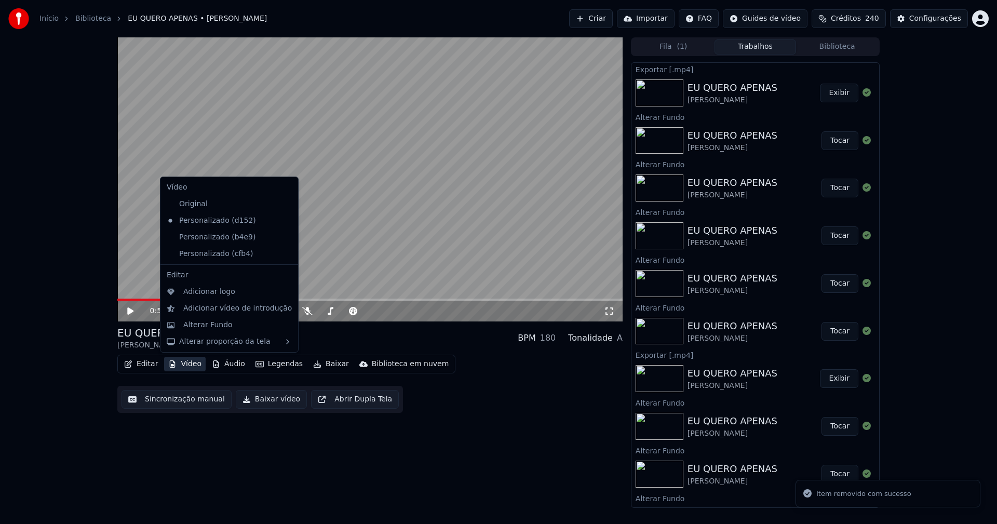
click at [192, 367] on button "Vídeo" at bounding box center [185, 364] width 42 height 15
click at [285, 237] on icon at bounding box center [290, 237] width 11 height 8
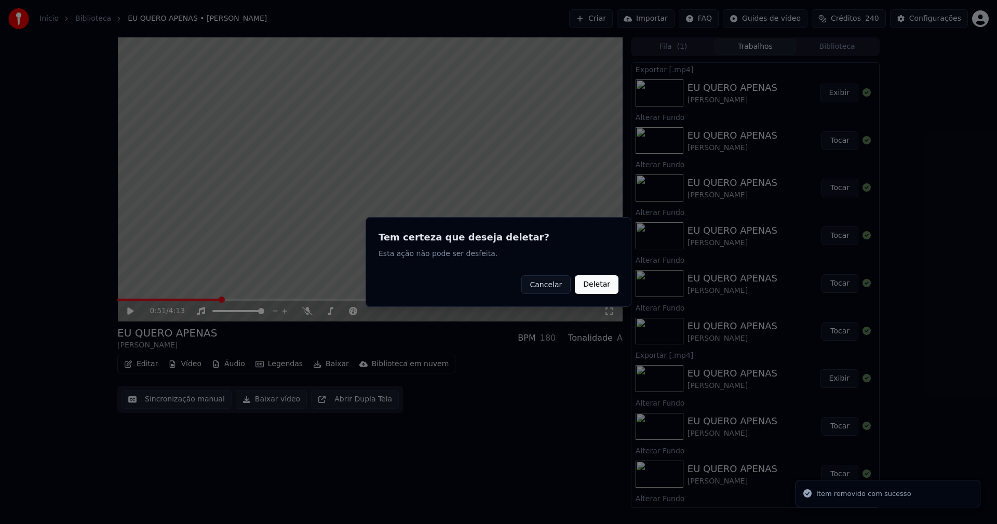
click at [608, 284] on button "Deletar" at bounding box center [597, 284] width 44 height 19
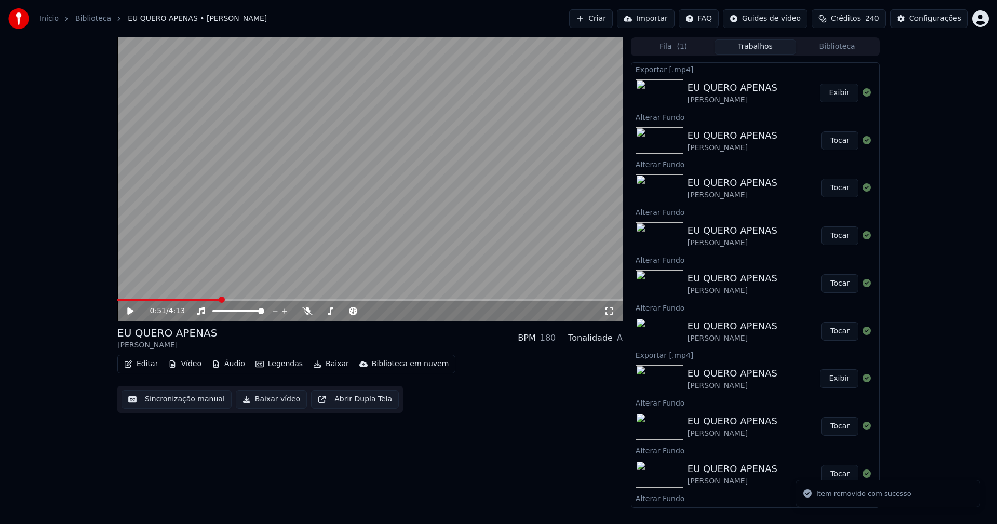
click at [185, 366] on button "Vídeo" at bounding box center [185, 364] width 42 height 15
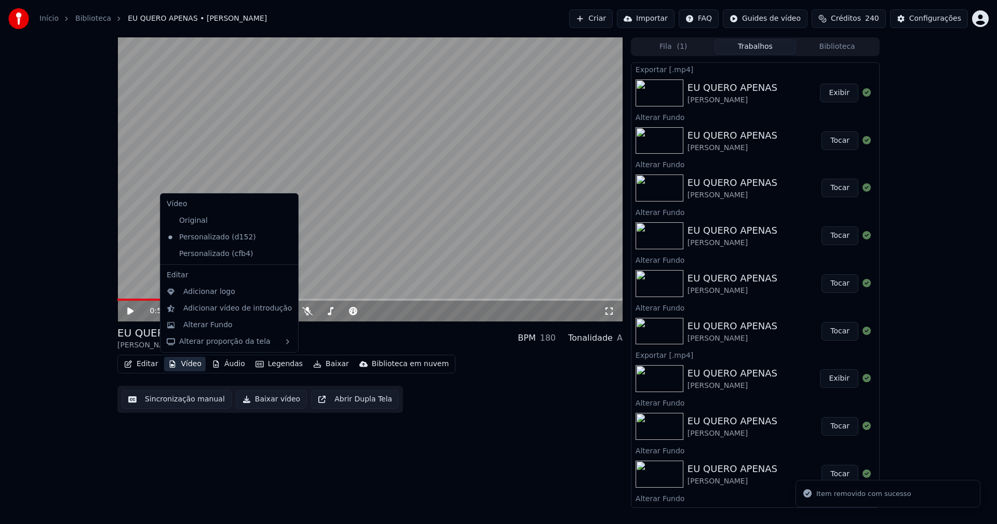
click at [285, 252] on icon at bounding box center [290, 254] width 11 height 8
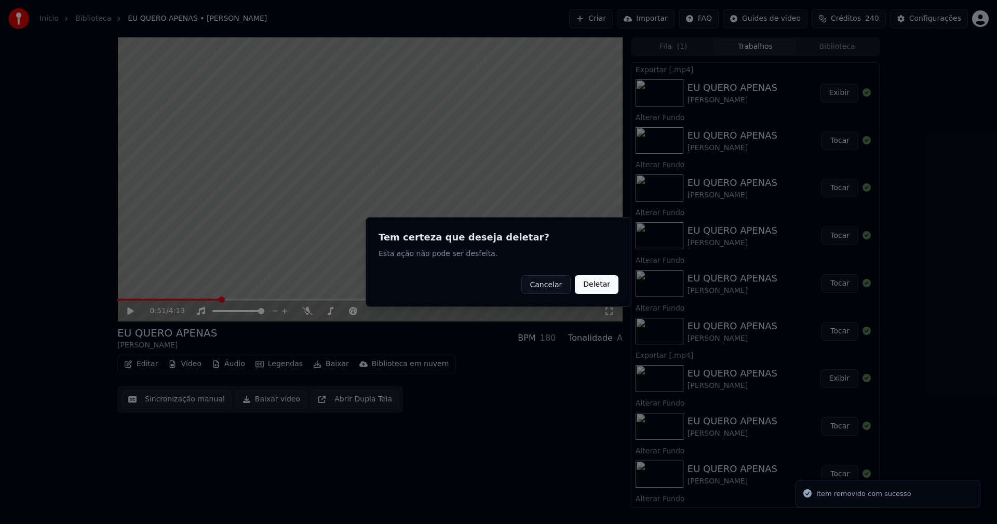
click at [599, 286] on button "Deletar" at bounding box center [597, 284] width 44 height 19
